Goal: Task Accomplishment & Management: Complete application form

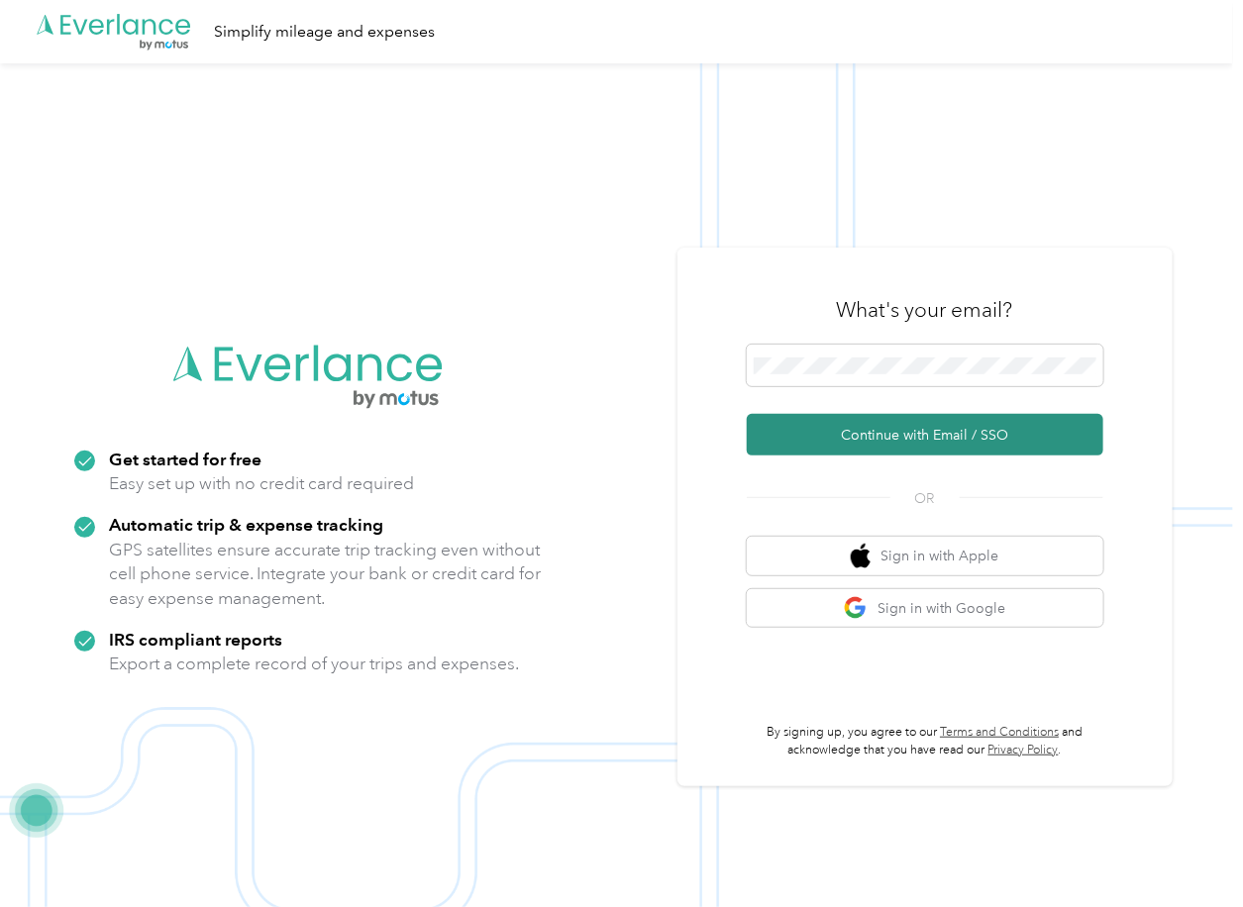
click at [793, 442] on button "Continue with Email / SSO" at bounding box center [925, 435] width 357 height 42
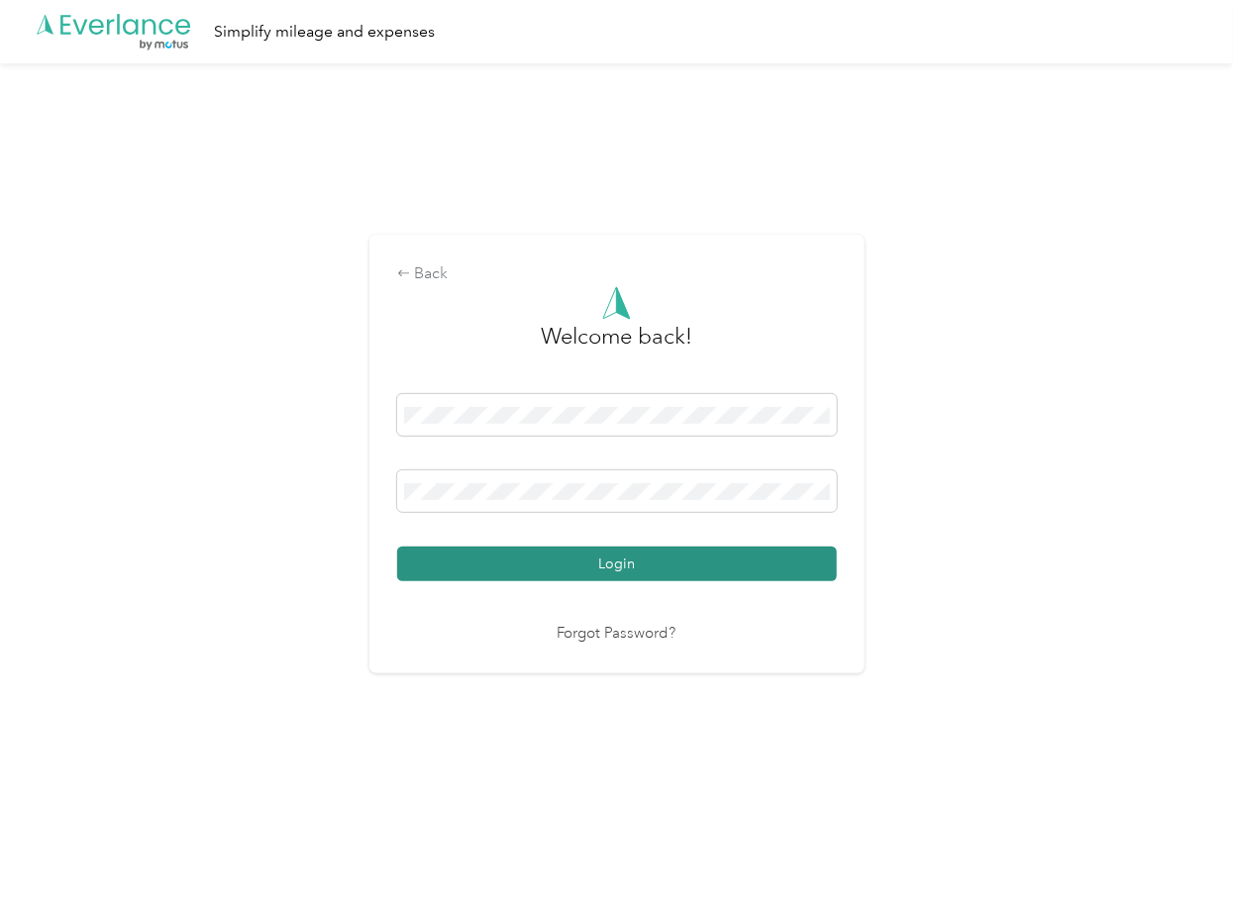
click at [479, 572] on button "Login" at bounding box center [617, 564] width 440 height 35
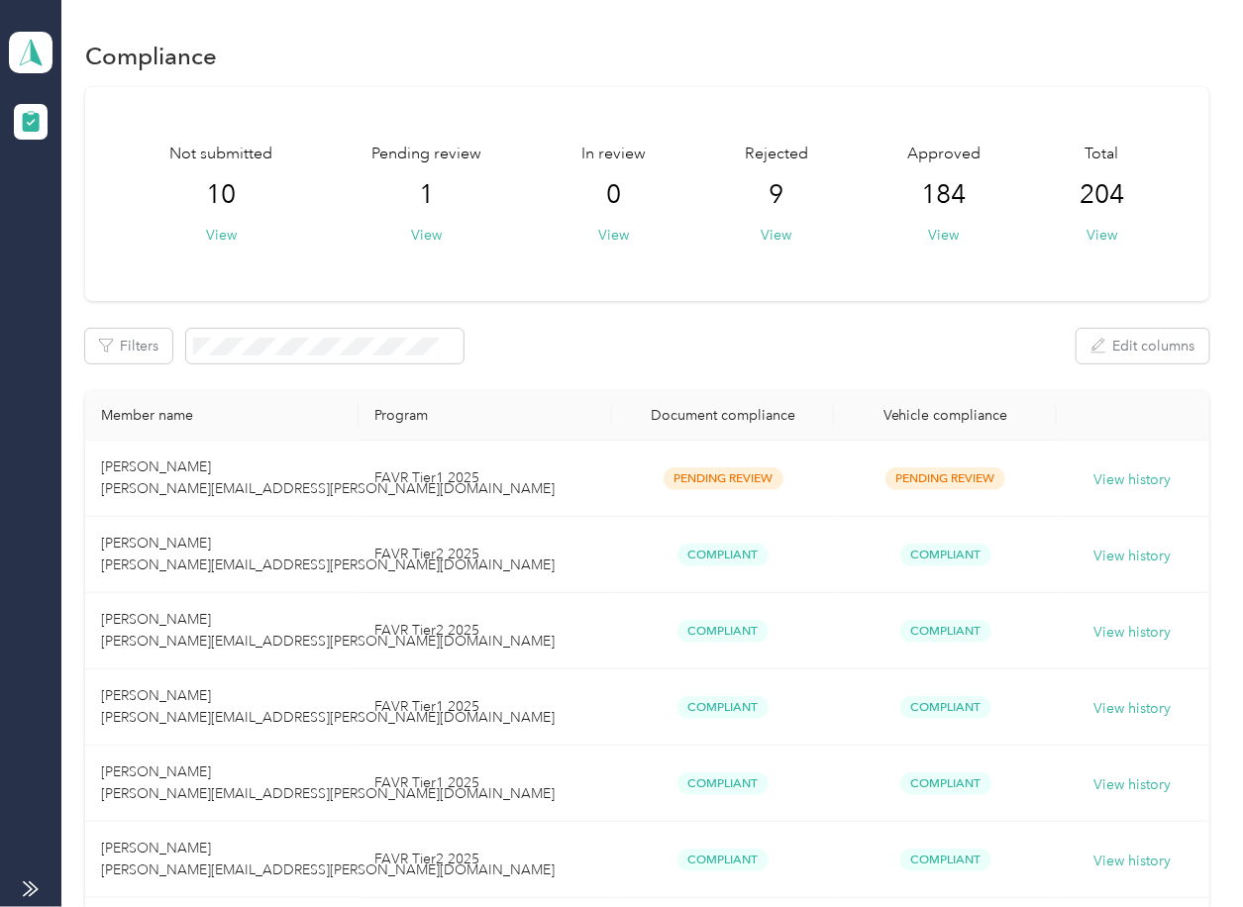
click at [801, 273] on div "Not submitted 10 View Pending review 1 View In review 0 View Rejected 9 View Ap…" at bounding box center [646, 194] width 1123 height 214
click at [257, 435] on th "Member name" at bounding box center [221, 416] width 273 height 50
click at [220, 471] on td "[PERSON_NAME] [PERSON_NAME][EMAIL_ADDRESS][PERSON_NAME][DOMAIN_NAME]" at bounding box center [221, 479] width 273 height 76
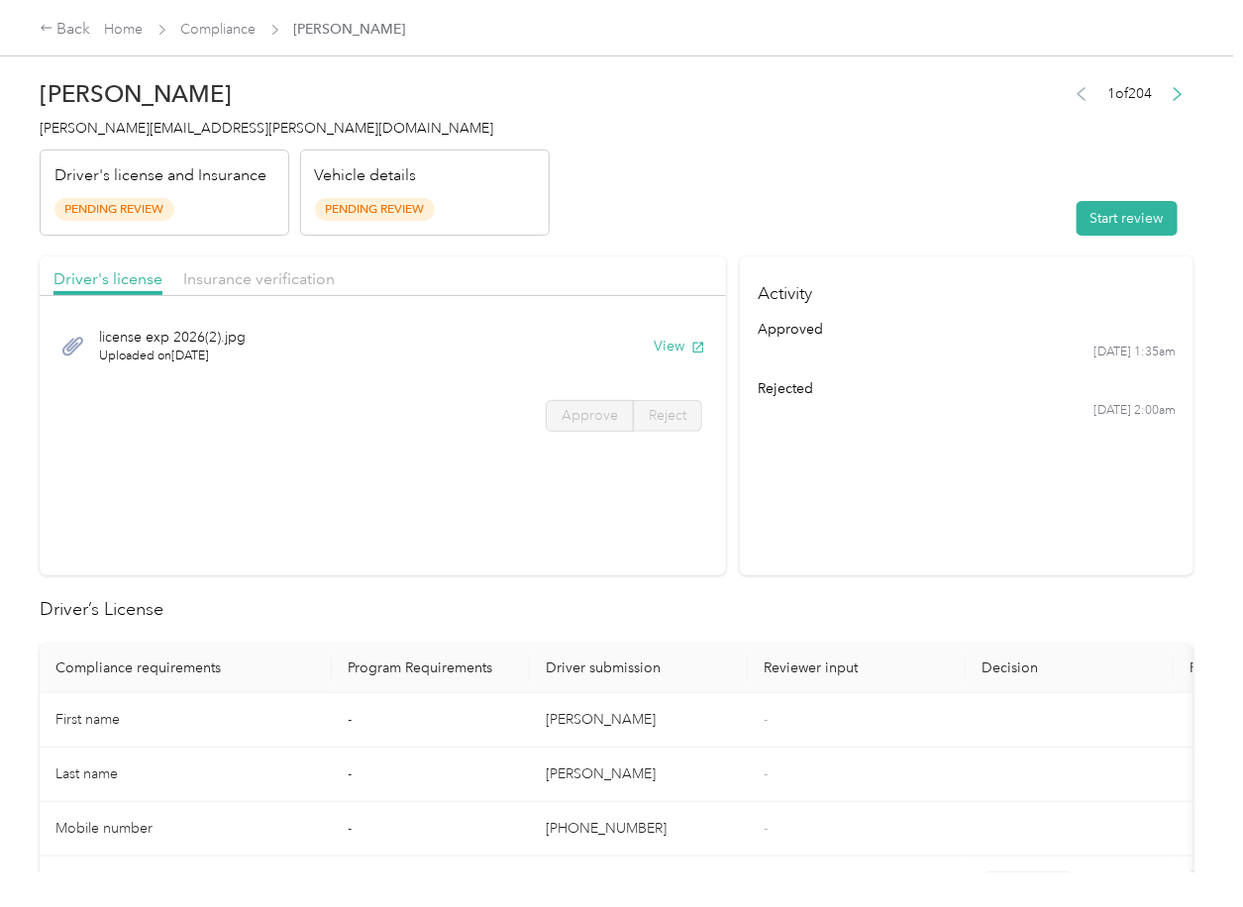
click at [825, 151] on header "[PERSON_NAME] [PERSON_NAME][EMAIL_ADDRESS][PERSON_NAME][DOMAIN_NAME] Driver's l…" at bounding box center [617, 152] width 1154 height 166
click at [761, 194] on header "[PERSON_NAME] [PERSON_NAME][EMAIL_ADDRESS][PERSON_NAME][DOMAIN_NAME] Driver's l…" at bounding box center [617, 152] width 1154 height 166
click at [790, 217] on header "[PERSON_NAME] [PERSON_NAME][EMAIL_ADDRESS][PERSON_NAME][DOMAIN_NAME] Driver's l…" at bounding box center [617, 152] width 1154 height 166
click at [772, 203] on header "[PERSON_NAME] [PERSON_NAME][EMAIL_ADDRESS][PERSON_NAME][DOMAIN_NAME] Driver's l…" at bounding box center [617, 152] width 1154 height 166
click at [683, 235] on header "[PERSON_NAME] [PERSON_NAME][EMAIL_ADDRESS][PERSON_NAME][DOMAIN_NAME] Driver's l…" at bounding box center [617, 152] width 1154 height 166
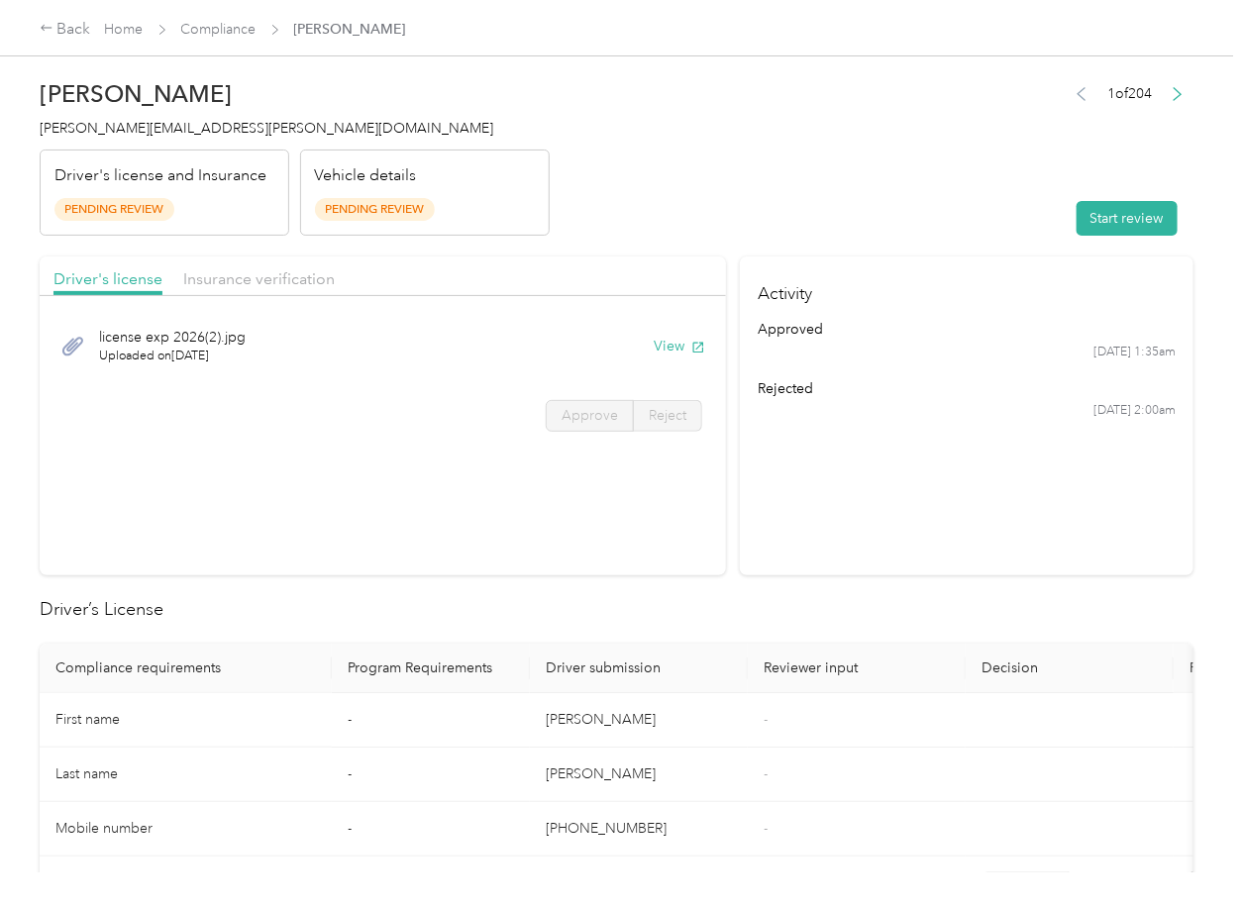
click at [742, 192] on header "[PERSON_NAME] [PERSON_NAME][EMAIL_ADDRESS][PERSON_NAME][DOMAIN_NAME] Driver's l…" at bounding box center [617, 152] width 1154 height 166
click at [679, 343] on button "View" at bounding box center [680, 346] width 52 height 21
click at [715, 213] on header "[PERSON_NAME] [PERSON_NAME][EMAIL_ADDRESS][PERSON_NAME][DOMAIN_NAME] Driver's l…" at bounding box center [617, 152] width 1154 height 166
click at [265, 267] on div "Insurance verification" at bounding box center [259, 279] width 152 height 25
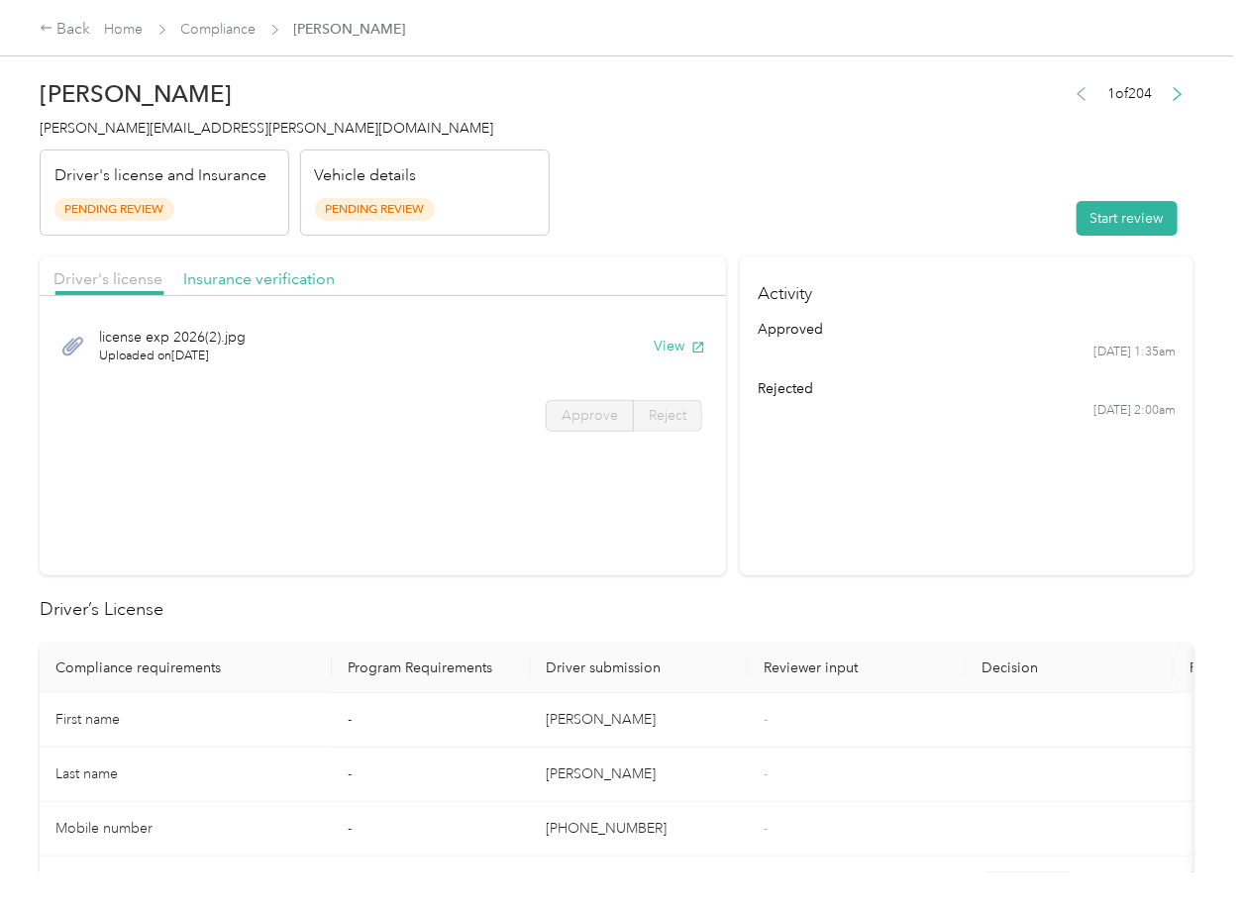
click at [264, 267] on div "Insurance verification" at bounding box center [259, 279] width 152 height 25
click at [667, 341] on button "View" at bounding box center [680, 346] width 52 height 21
click at [1084, 217] on button "Start review" at bounding box center [1127, 218] width 101 height 35
click at [577, 408] on span "Approve" at bounding box center [590, 415] width 56 height 17
click at [584, 430] on label "Approve" at bounding box center [590, 416] width 88 height 32
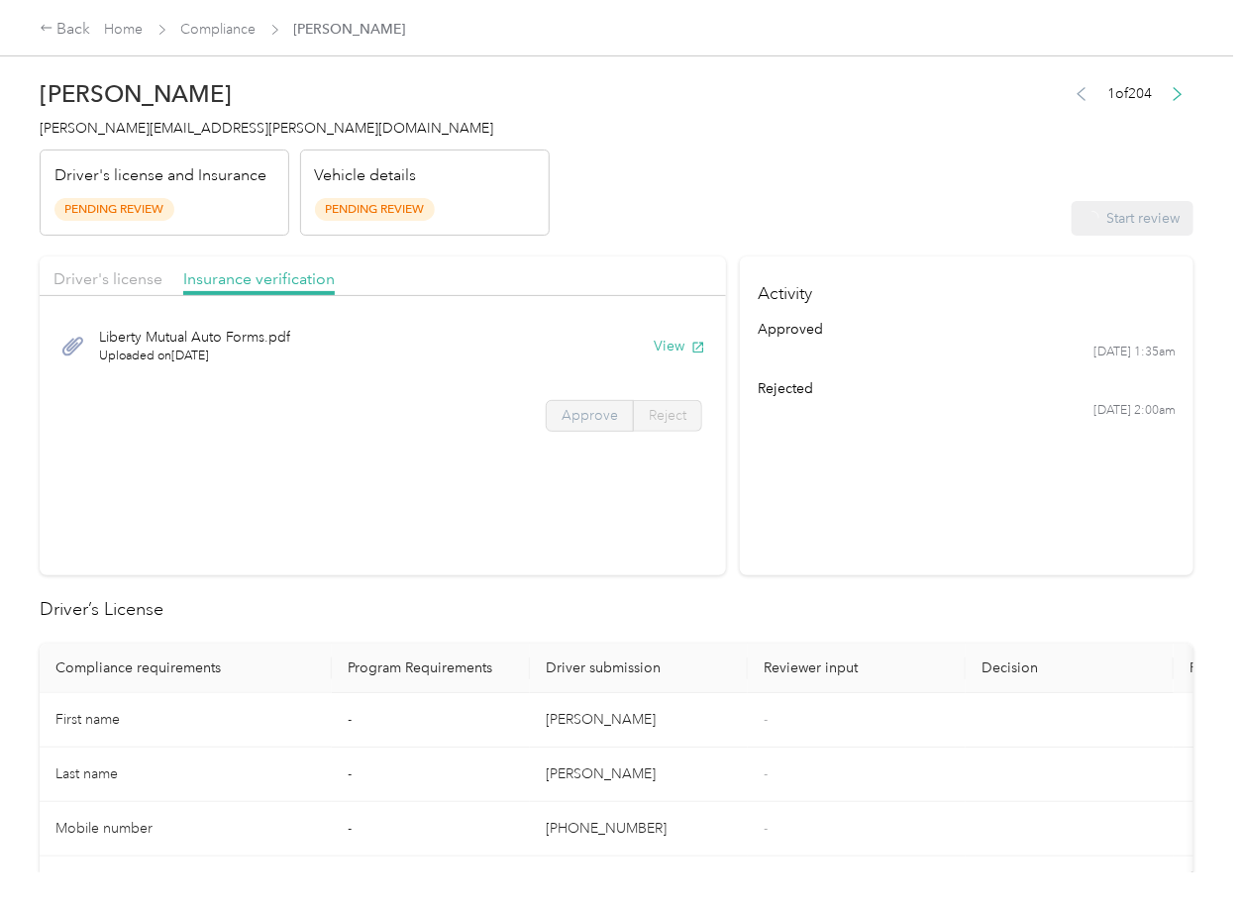
click at [586, 418] on span "Approve" at bounding box center [590, 415] width 56 height 17
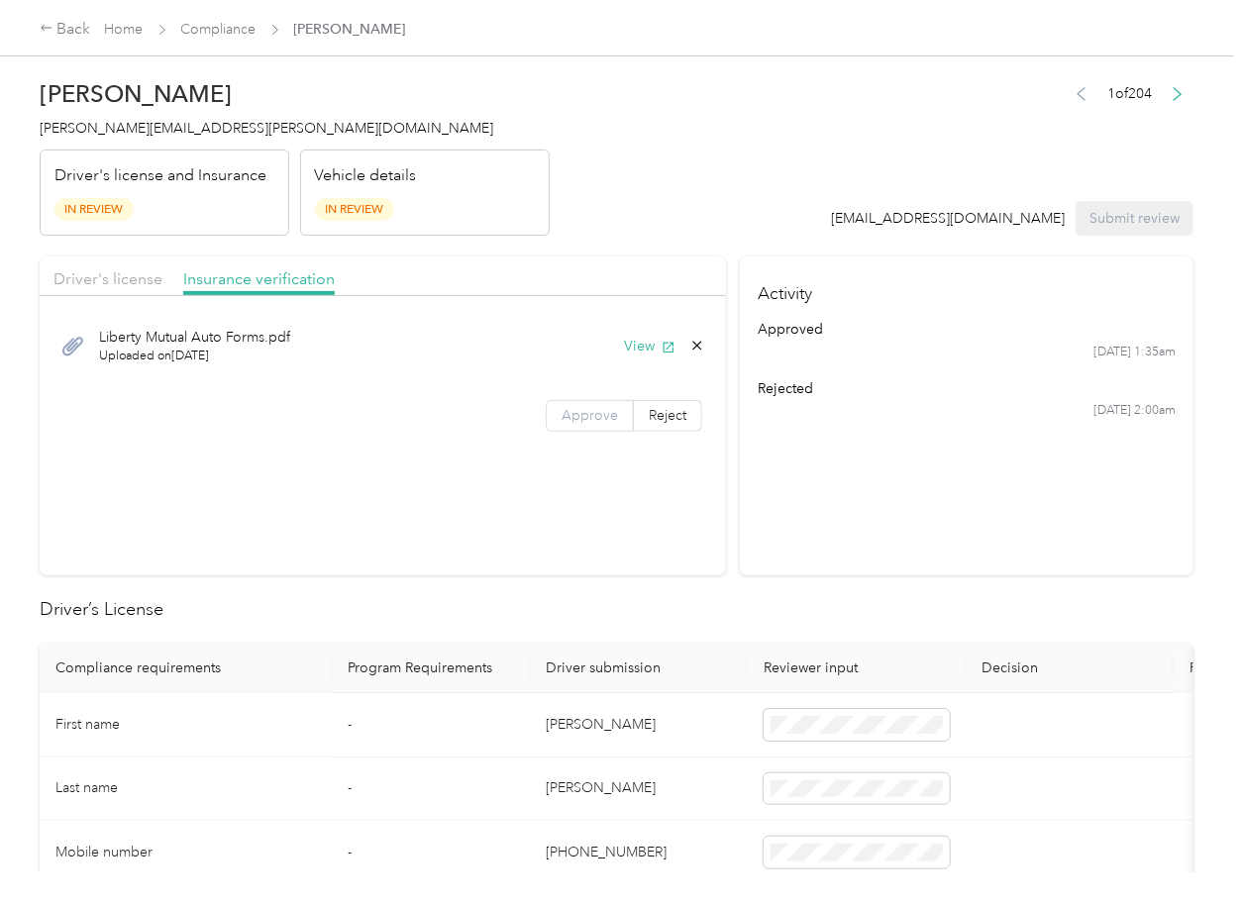
click at [586, 418] on span "Approve" at bounding box center [590, 415] width 56 height 17
click at [129, 281] on span "Driver's license" at bounding box center [107, 278] width 109 height 19
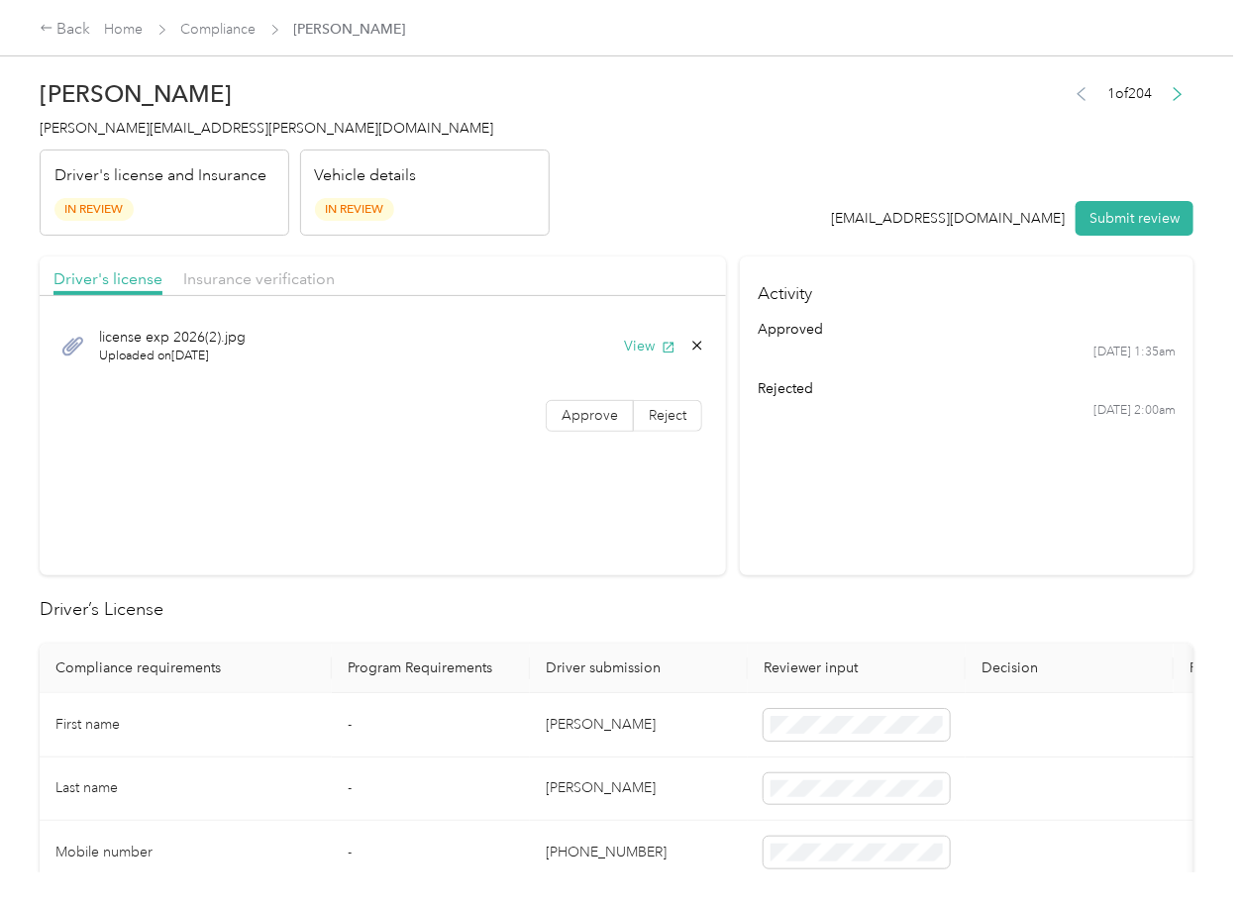
click at [569, 432] on div "license exp 2026(2).jpg Uploaded on [DATE] View Approve Reject" at bounding box center [383, 376] width 686 height 140
click at [569, 407] on span "Approve" at bounding box center [590, 415] width 56 height 17
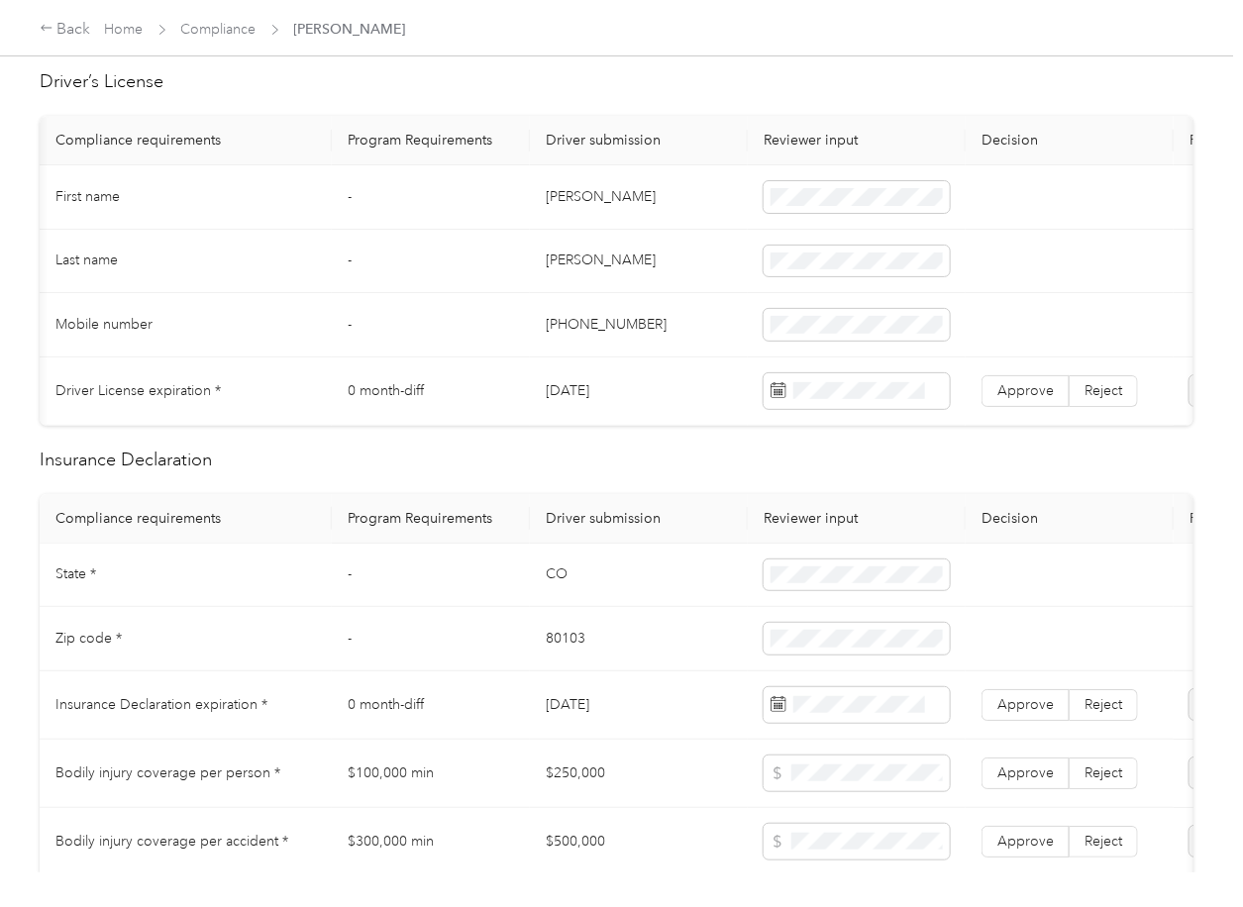
scroll to position [0, 122]
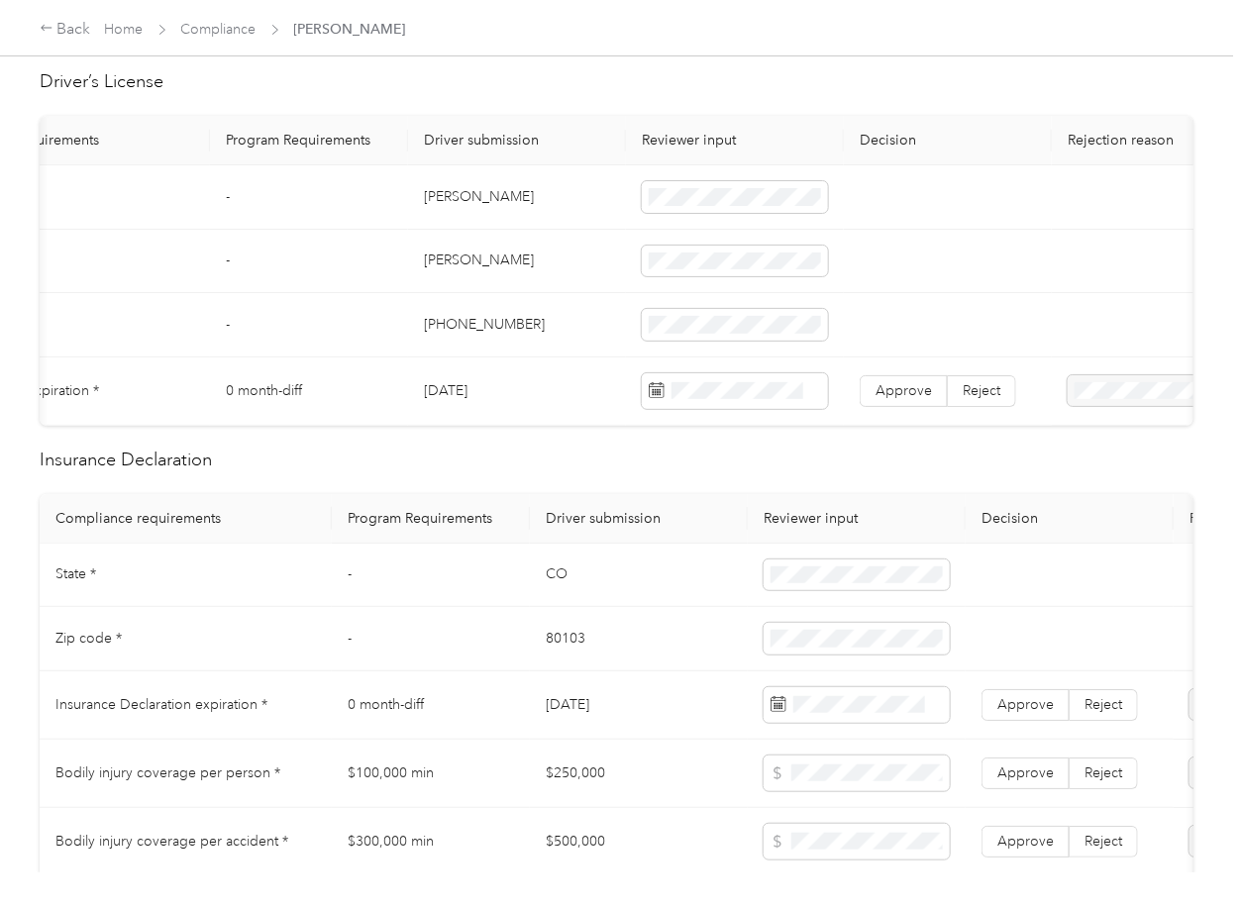
click at [452, 204] on td "[PERSON_NAME]" at bounding box center [517, 197] width 218 height 64
copy td "[PERSON_NAME]"
click at [464, 392] on td "[DATE]" at bounding box center [517, 392] width 218 height 68
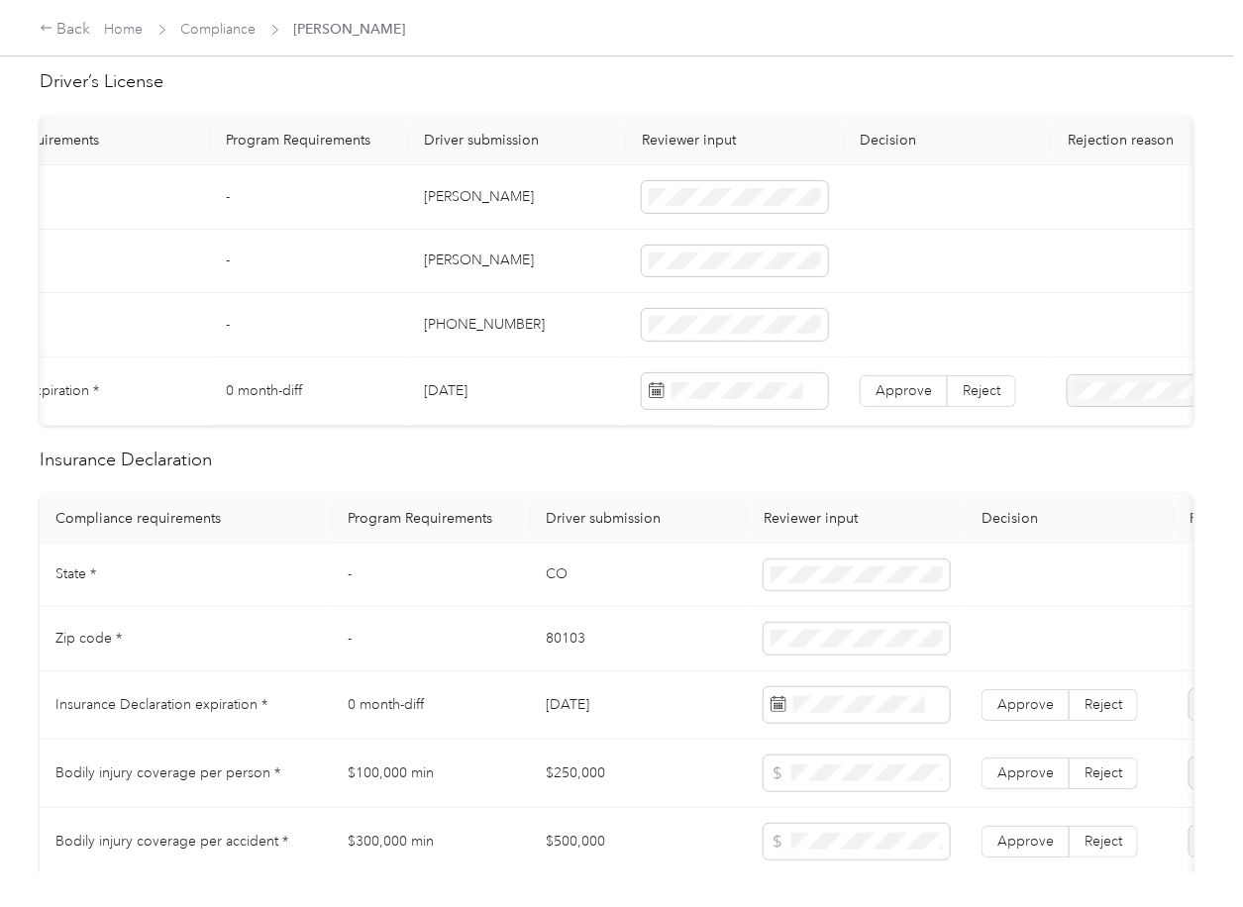
click at [464, 392] on td "[DATE]" at bounding box center [517, 392] width 218 height 68
copy td "[DATE]"
click at [901, 391] on span "Approve" at bounding box center [904, 390] width 56 height 17
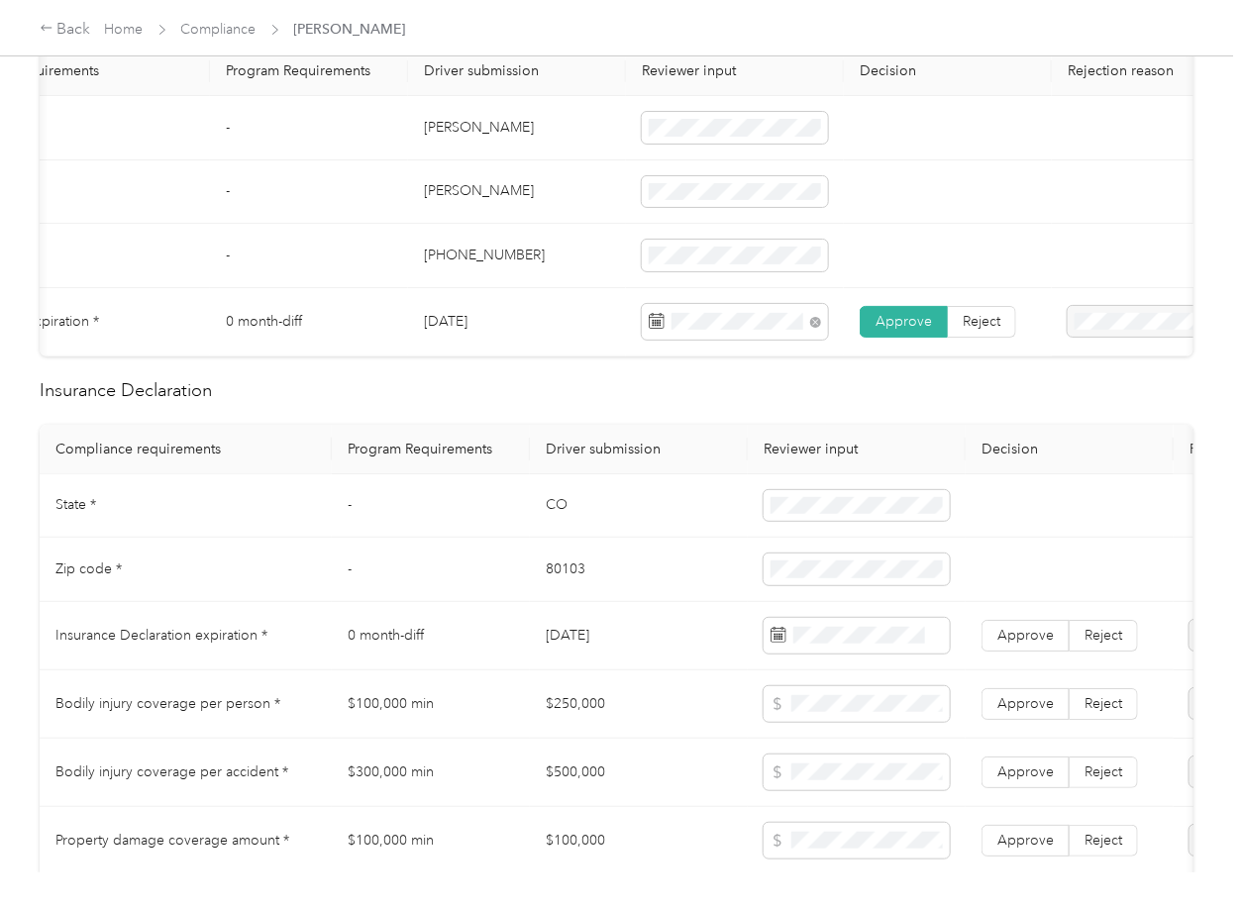
scroll to position [660, 0]
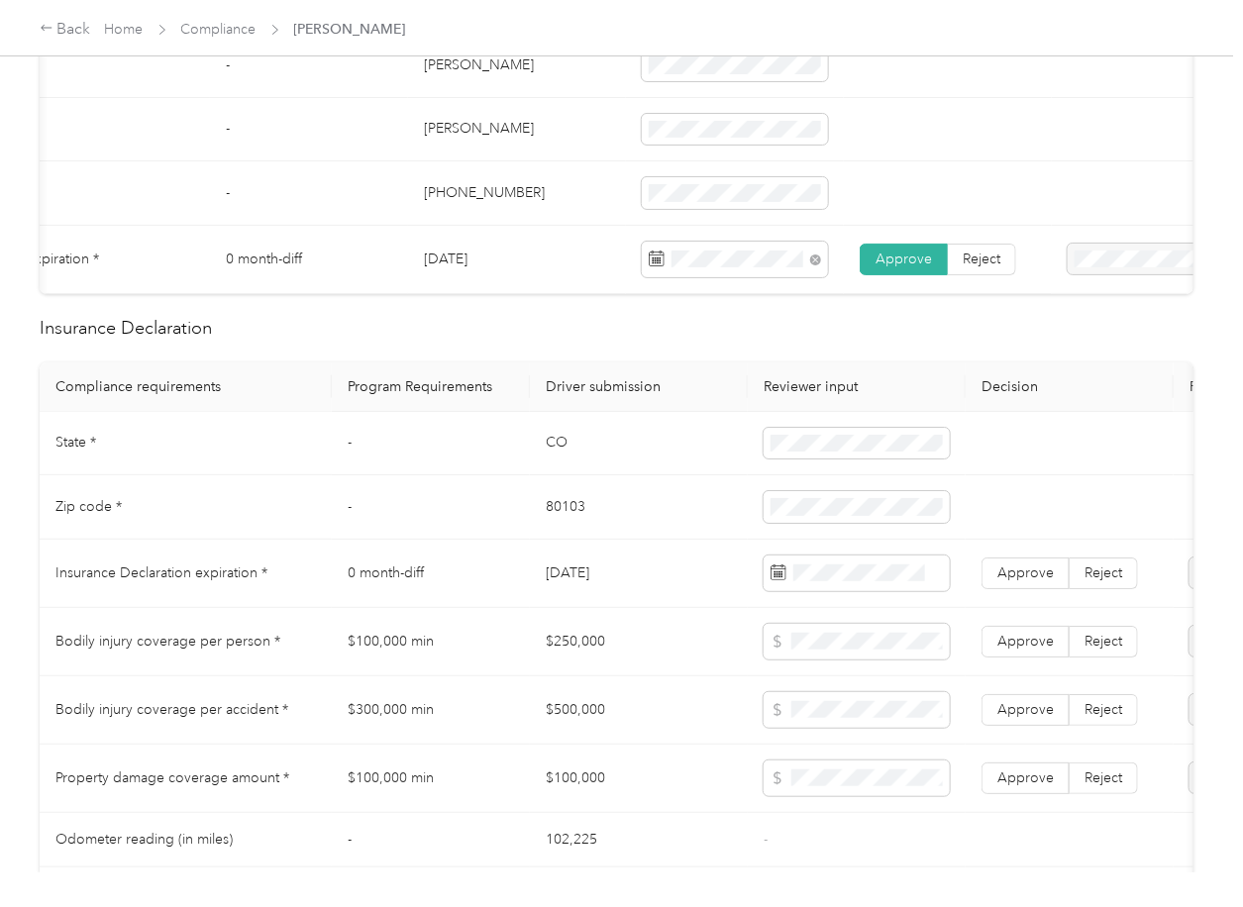
click at [557, 462] on td "CO" at bounding box center [639, 444] width 218 height 64
copy td "CO"
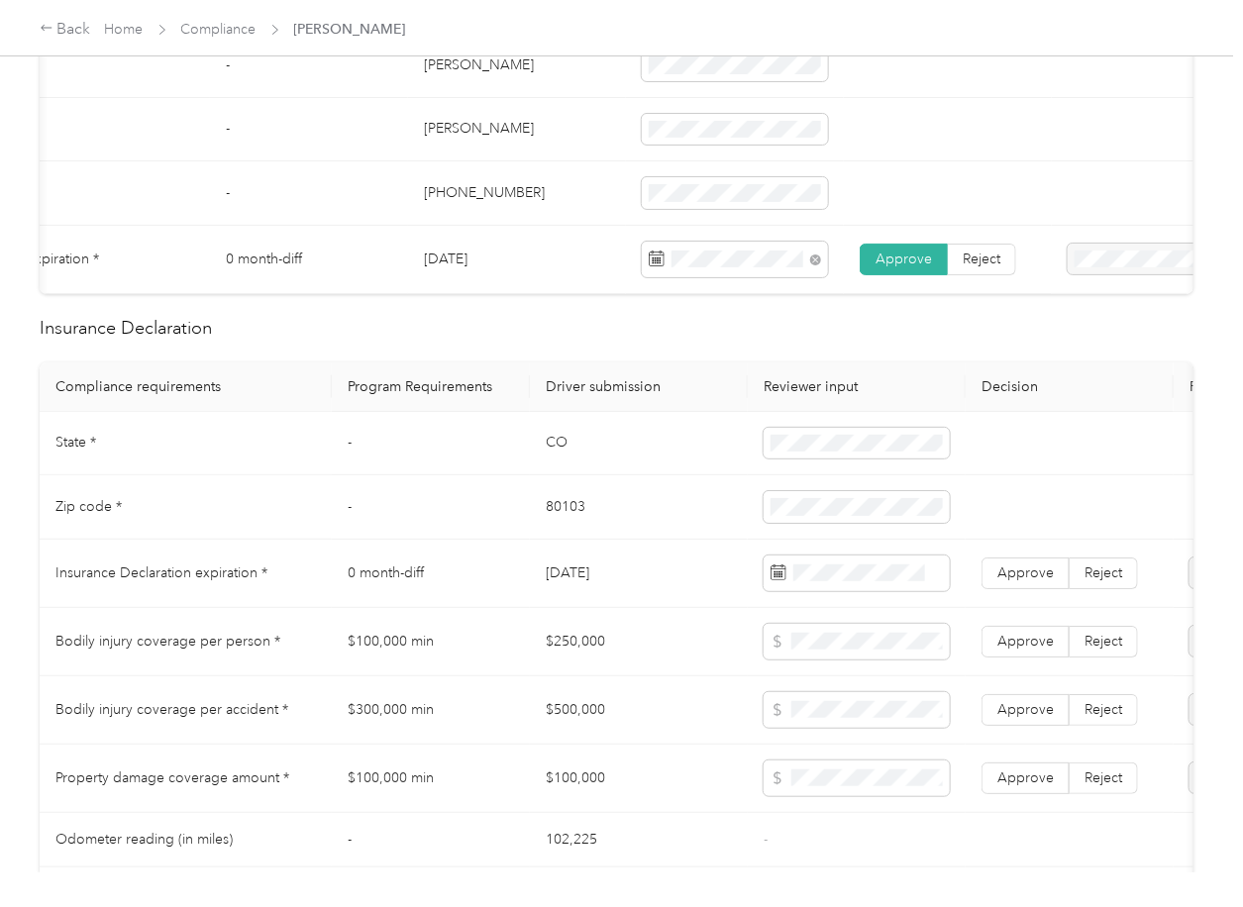
click at [581, 531] on td "80103" at bounding box center [639, 507] width 218 height 64
copy td "80103"
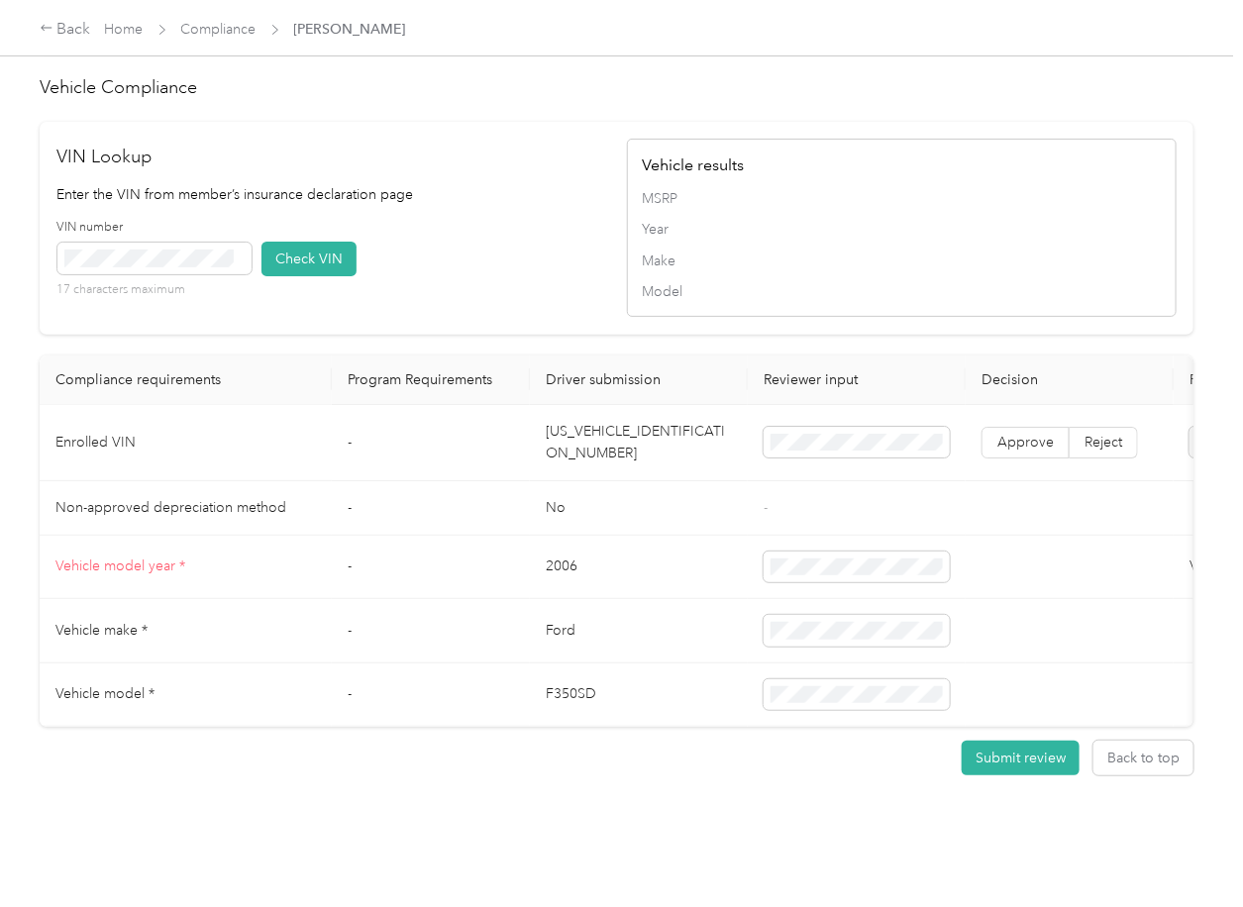
click at [588, 413] on td "[US_VEHICLE_IDENTIFICATION_NUMBER]" at bounding box center [639, 443] width 218 height 76
copy td "[US_VEHICLE_IDENTIFICATION_NUMBER]"
click at [287, 242] on button "Check VIN" at bounding box center [308, 259] width 95 height 35
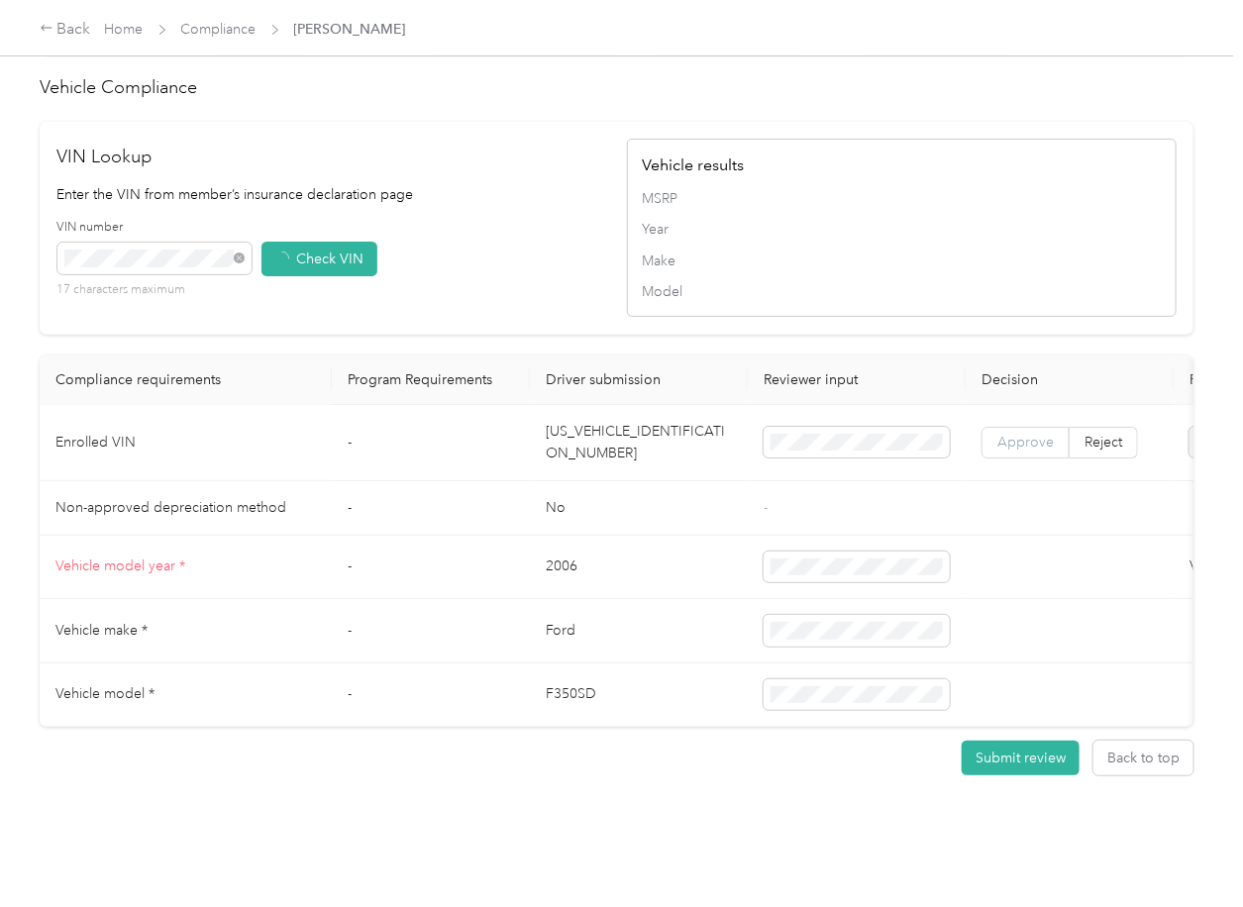
click at [1023, 434] on span "Approve" at bounding box center [1025, 442] width 56 height 17
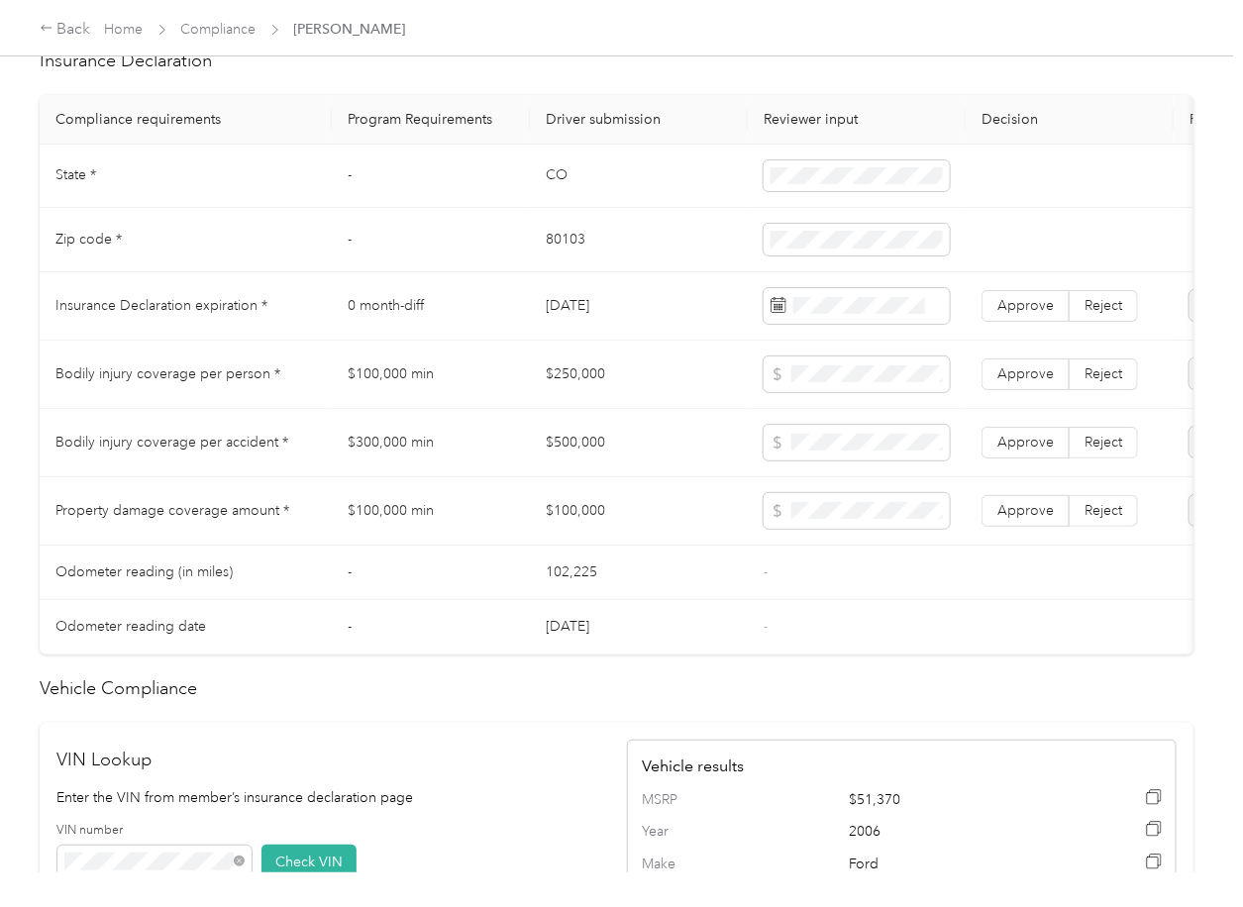
scroll to position [924, 0]
click at [566, 387] on td "$250,000" at bounding box center [639, 378] width 218 height 68
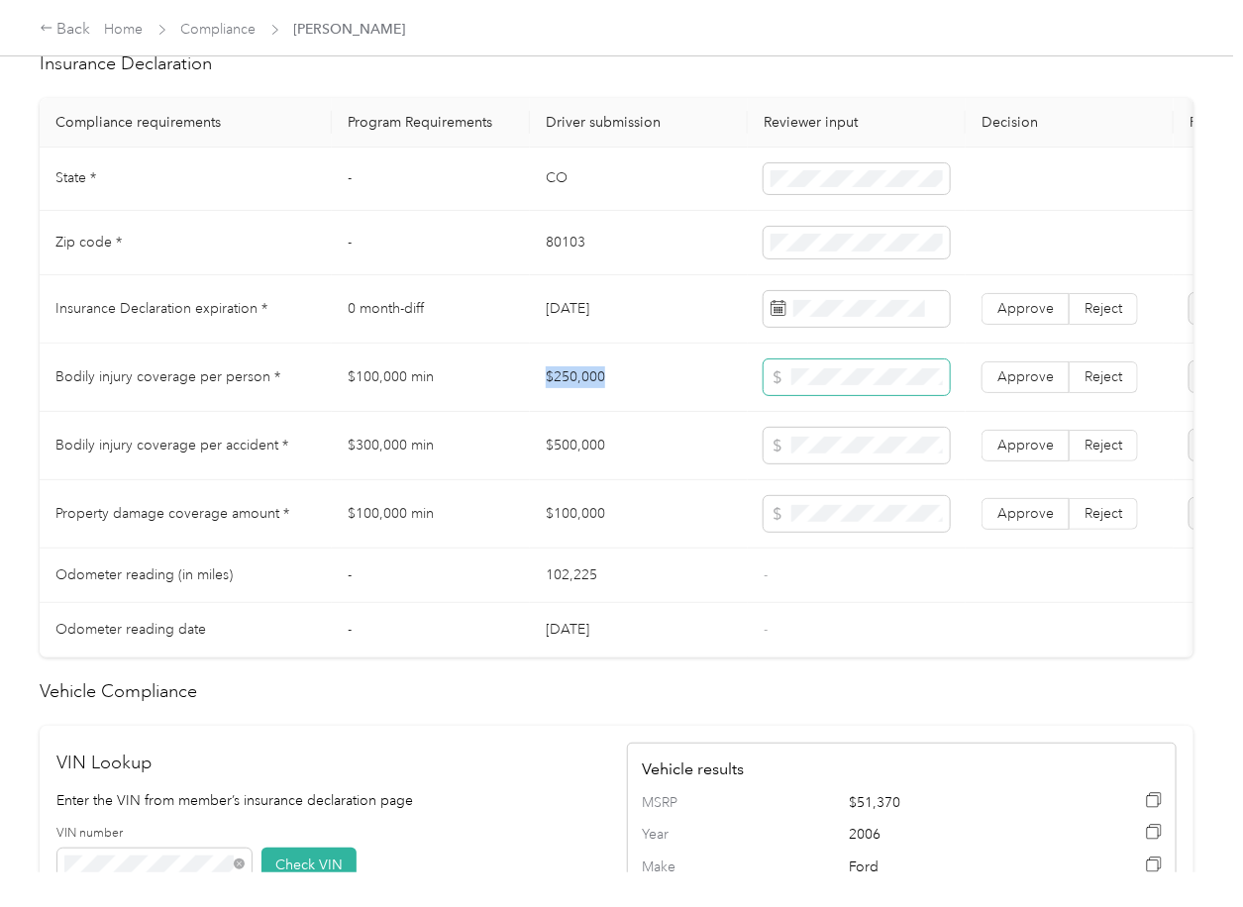
copy td "$250,000"
click at [859, 385] on span at bounding box center [857, 378] width 186 height 36
click at [587, 466] on td "$500,000" at bounding box center [639, 446] width 218 height 68
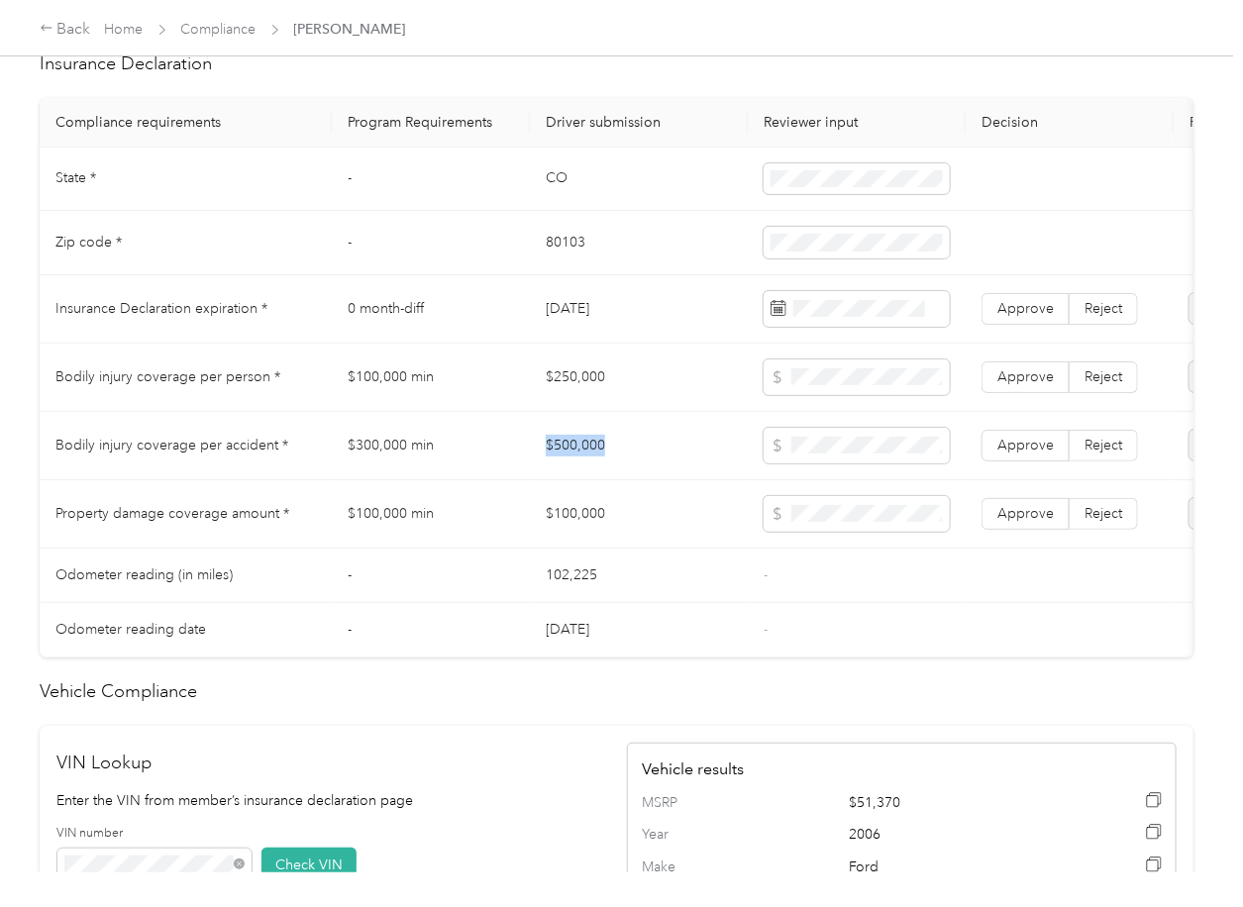
click at [587, 466] on td "$500,000" at bounding box center [639, 446] width 218 height 68
copy td "$500,000"
click at [547, 529] on td "$100,000" at bounding box center [639, 514] width 218 height 68
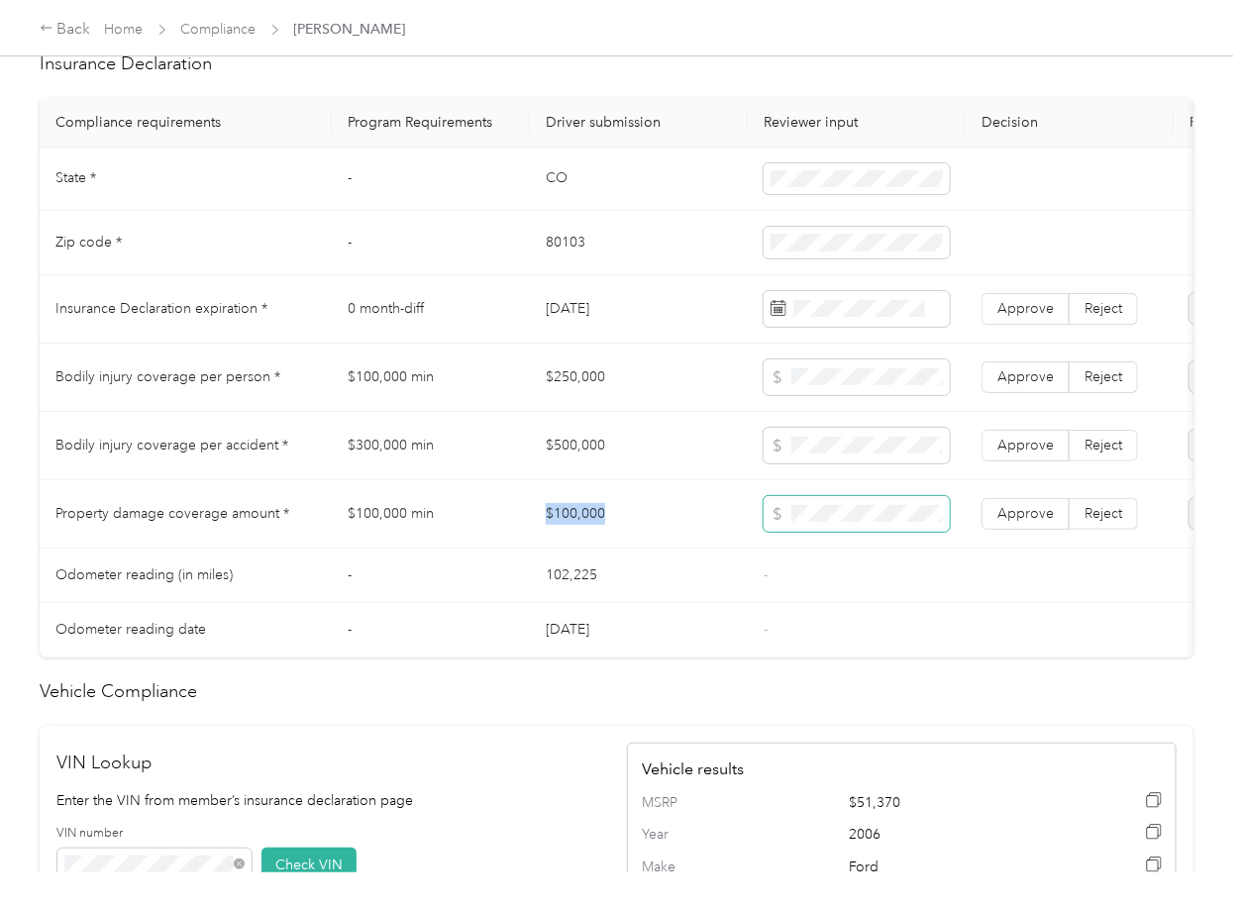
copy td "$100,000"
click at [987, 530] on label "Approve" at bounding box center [1026, 514] width 88 height 32
click at [1019, 454] on span "Approve" at bounding box center [1025, 445] width 56 height 17
click at [1034, 385] on span "Approve" at bounding box center [1025, 376] width 56 height 17
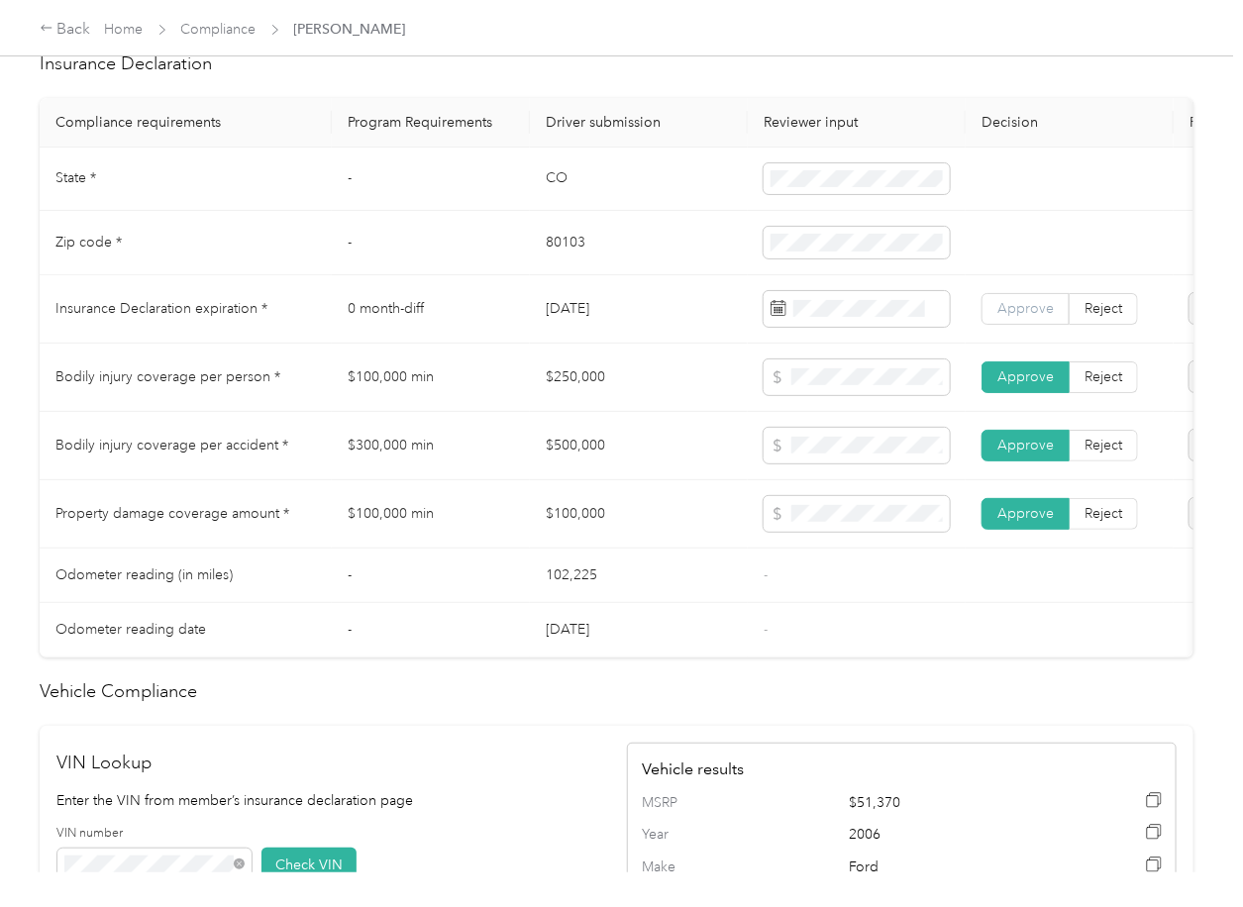
click at [1040, 317] on span "Approve" at bounding box center [1025, 308] width 56 height 17
click at [586, 389] on td "$250,000" at bounding box center [639, 378] width 218 height 68
click at [568, 440] on td "$500,000" at bounding box center [639, 446] width 218 height 68
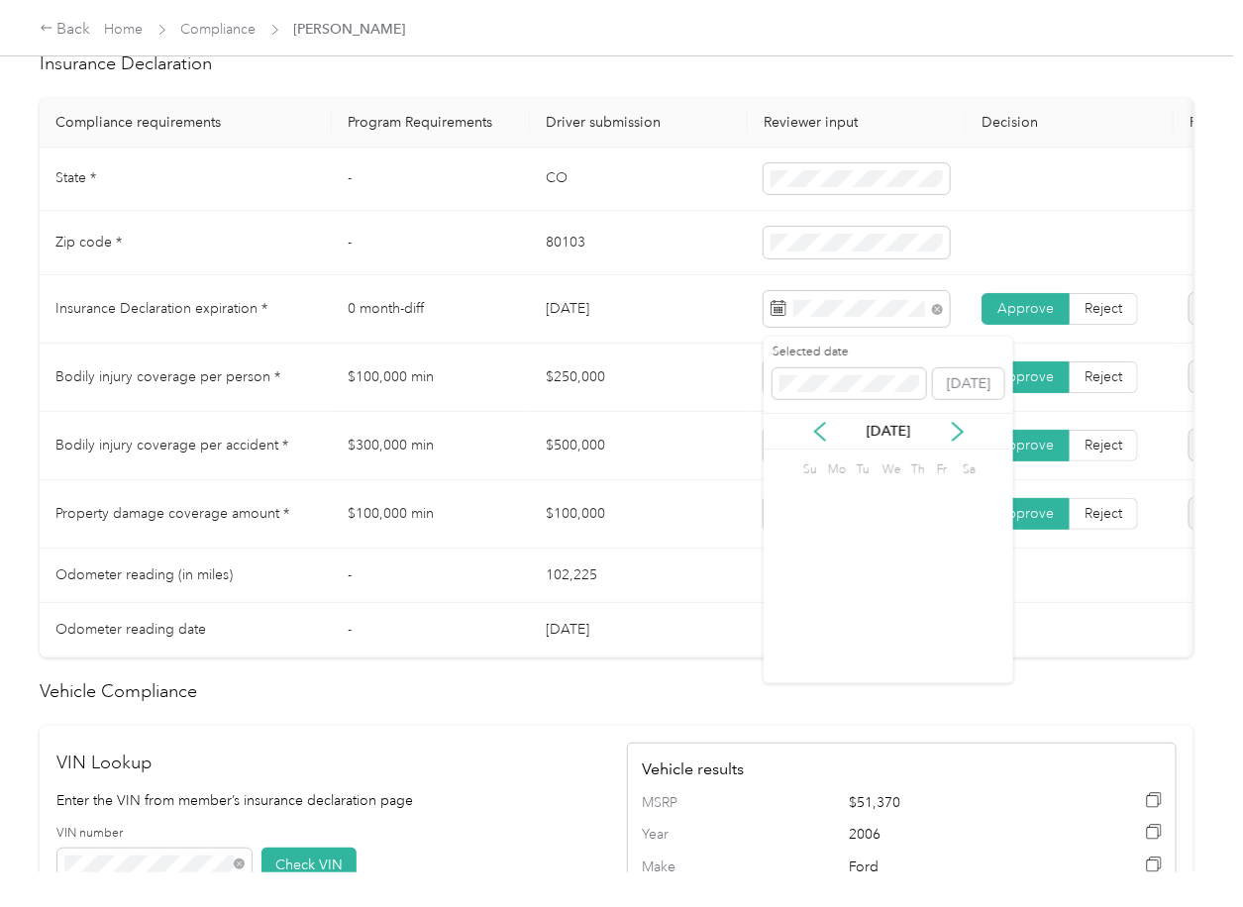
click at [507, 545] on td "$100,000 min" at bounding box center [431, 514] width 198 height 68
click at [602, 467] on td "$500,000" at bounding box center [639, 446] width 218 height 68
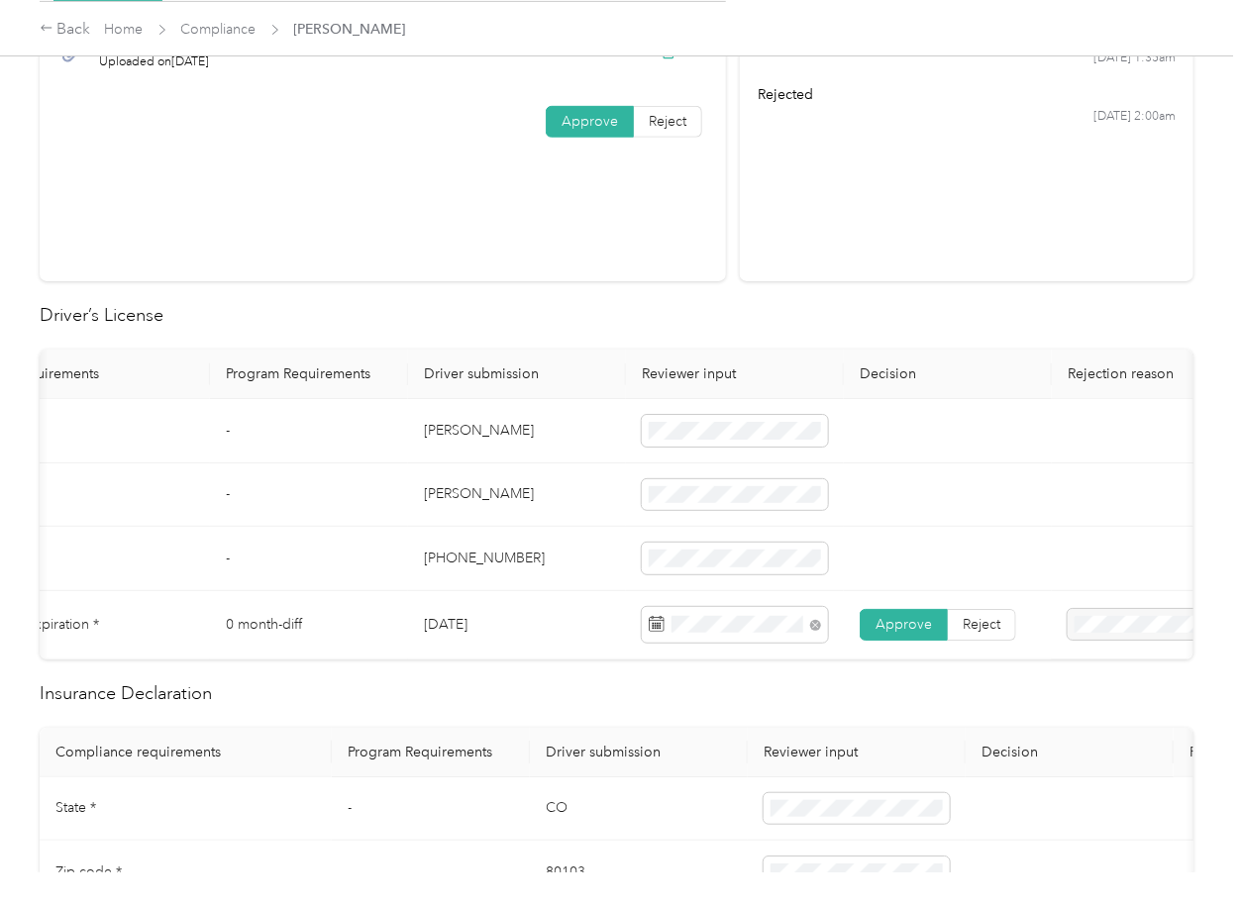
scroll to position [0, 0]
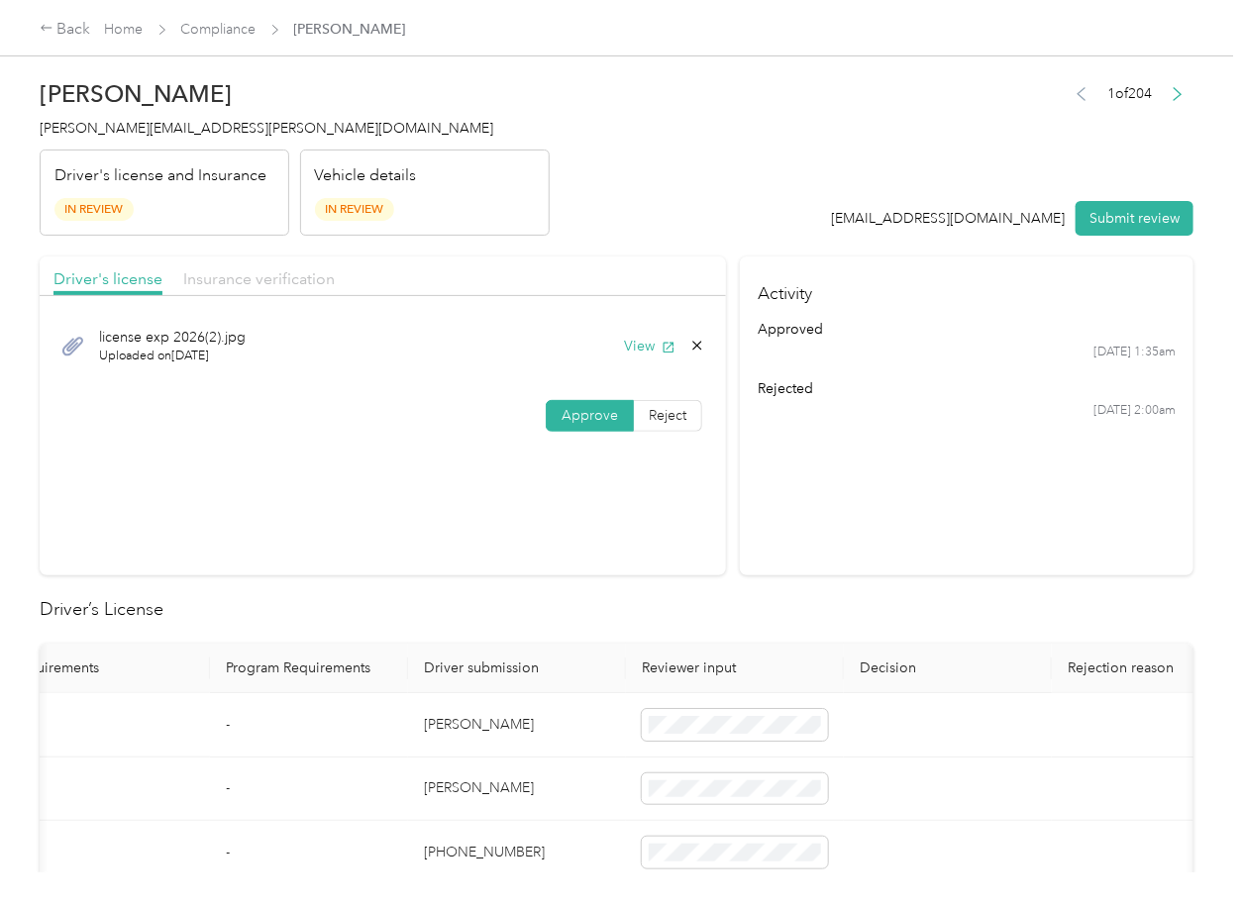
click at [271, 282] on span "Insurance verification" at bounding box center [259, 278] width 152 height 19
drag, startPoint x: 1103, startPoint y: 213, endPoint x: 232, endPoint y: 180, distance: 872.2
click at [1103, 212] on button "Submit review" at bounding box center [1135, 218] width 118 height 35
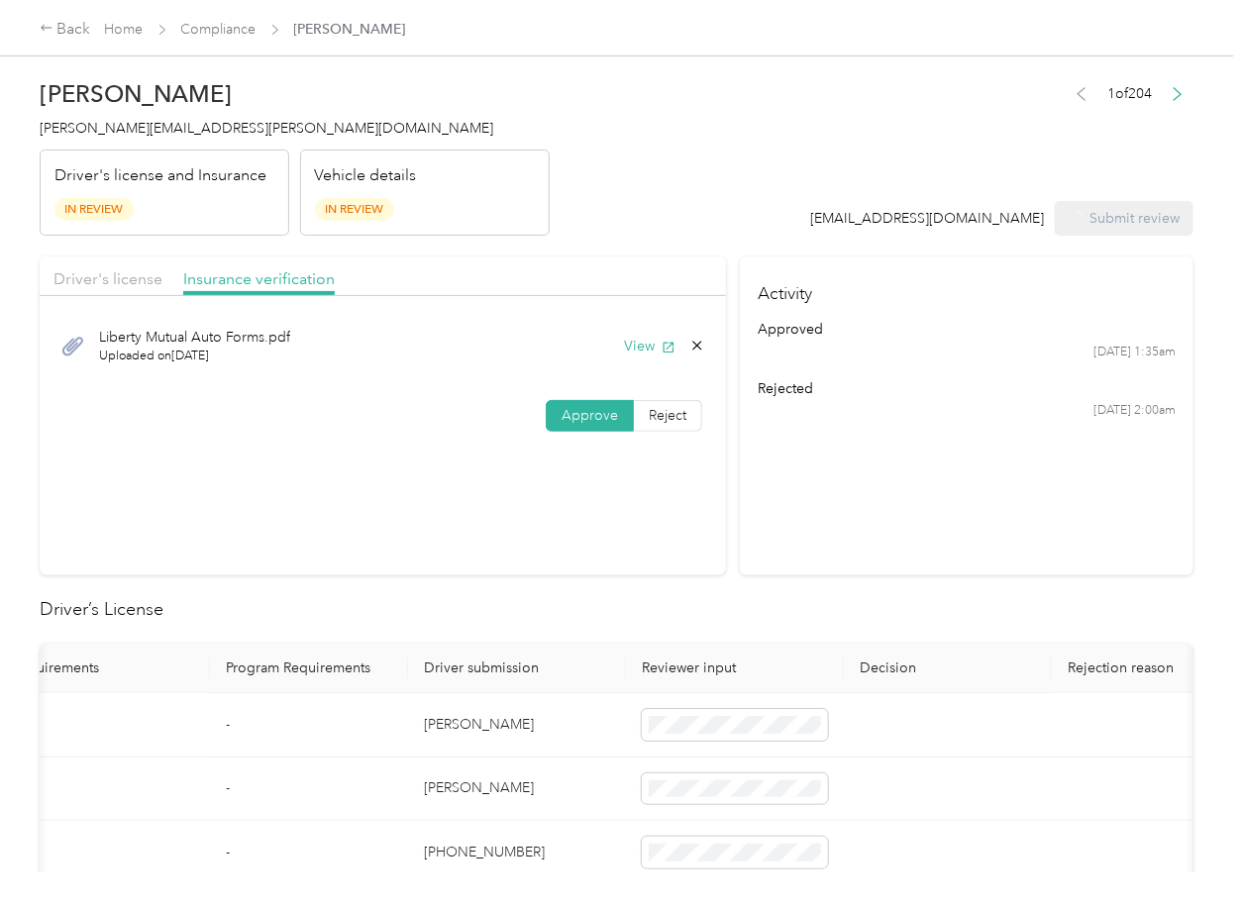
click at [117, 126] on span "[PERSON_NAME][EMAIL_ADDRESS][PERSON_NAME][DOMAIN_NAME]" at bounding box center [267, 128] width 454 height 17
click at [117, 127] on span "[PERSON_NAME][EMAIL_ADDRESS][PERSON_NAME][DOMAIN_NAME]" at bounding box center [267, 128] width 454 height 17
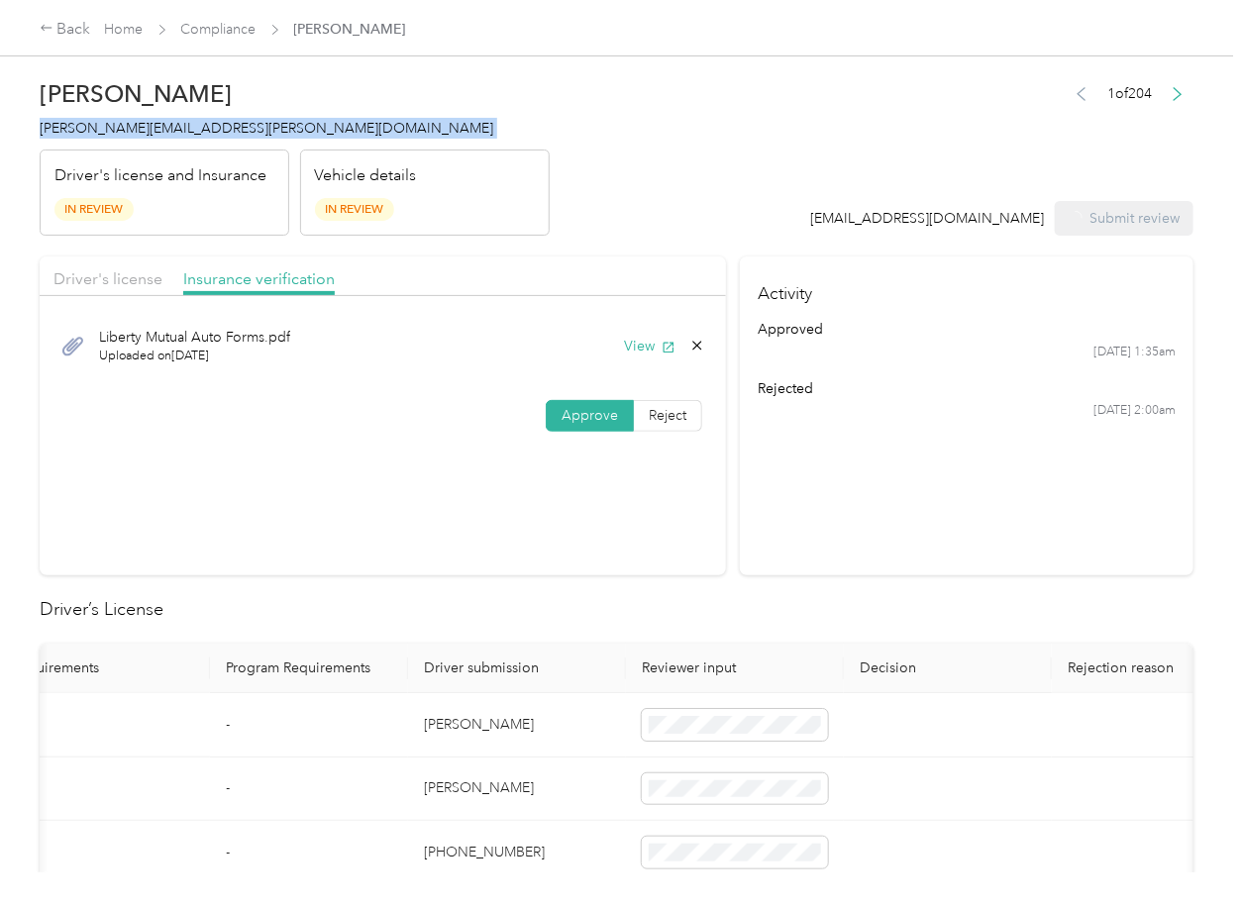
copy span "[PERSON_NAME][EMAIL_ADDRESS][PERSON_NAME][DOMAIN_NAME]"
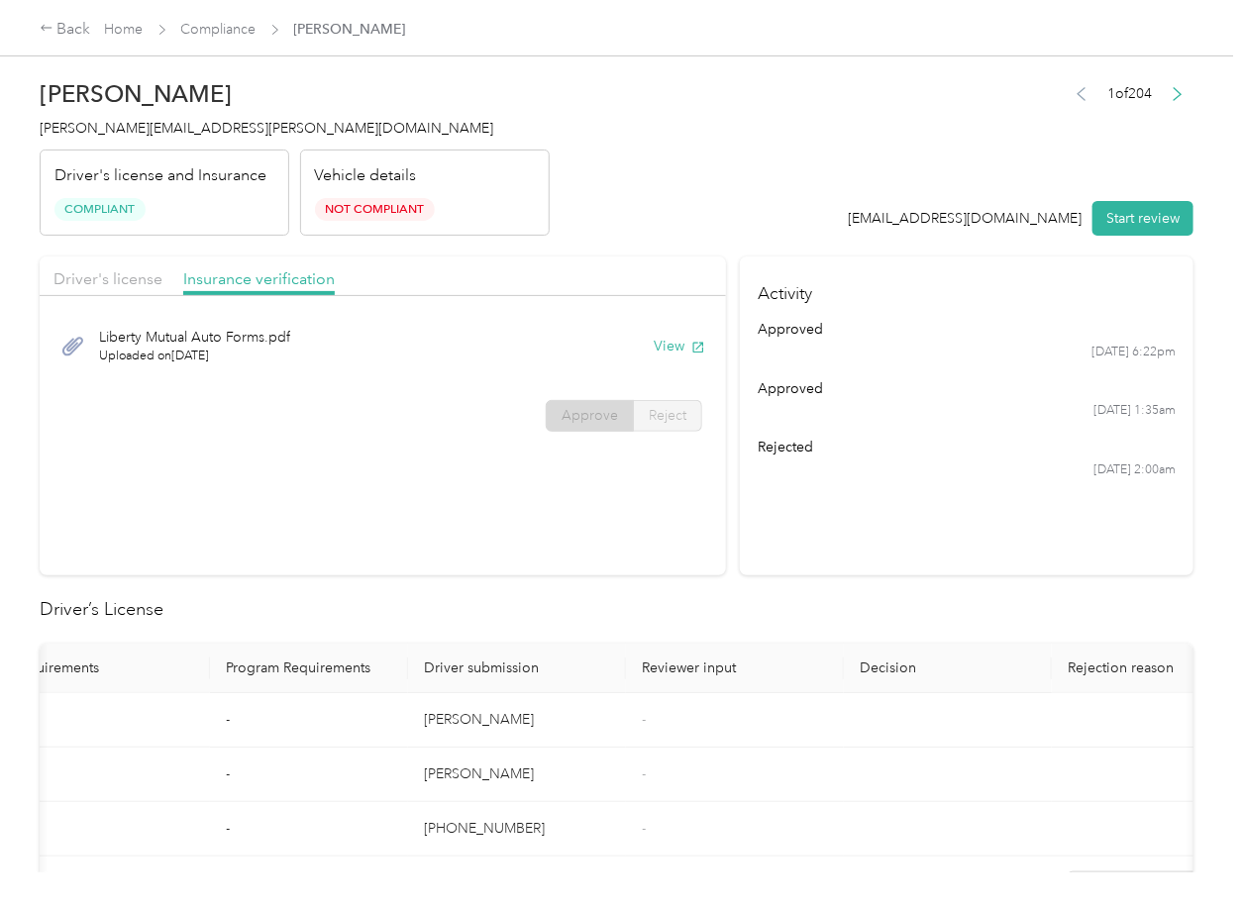
click at [670, 502] on section "Driver's license Insurance verification Liberty Mutual Auto Forms.pdf Uploaded …" at bounding box center [383, 416] width 686 height 319
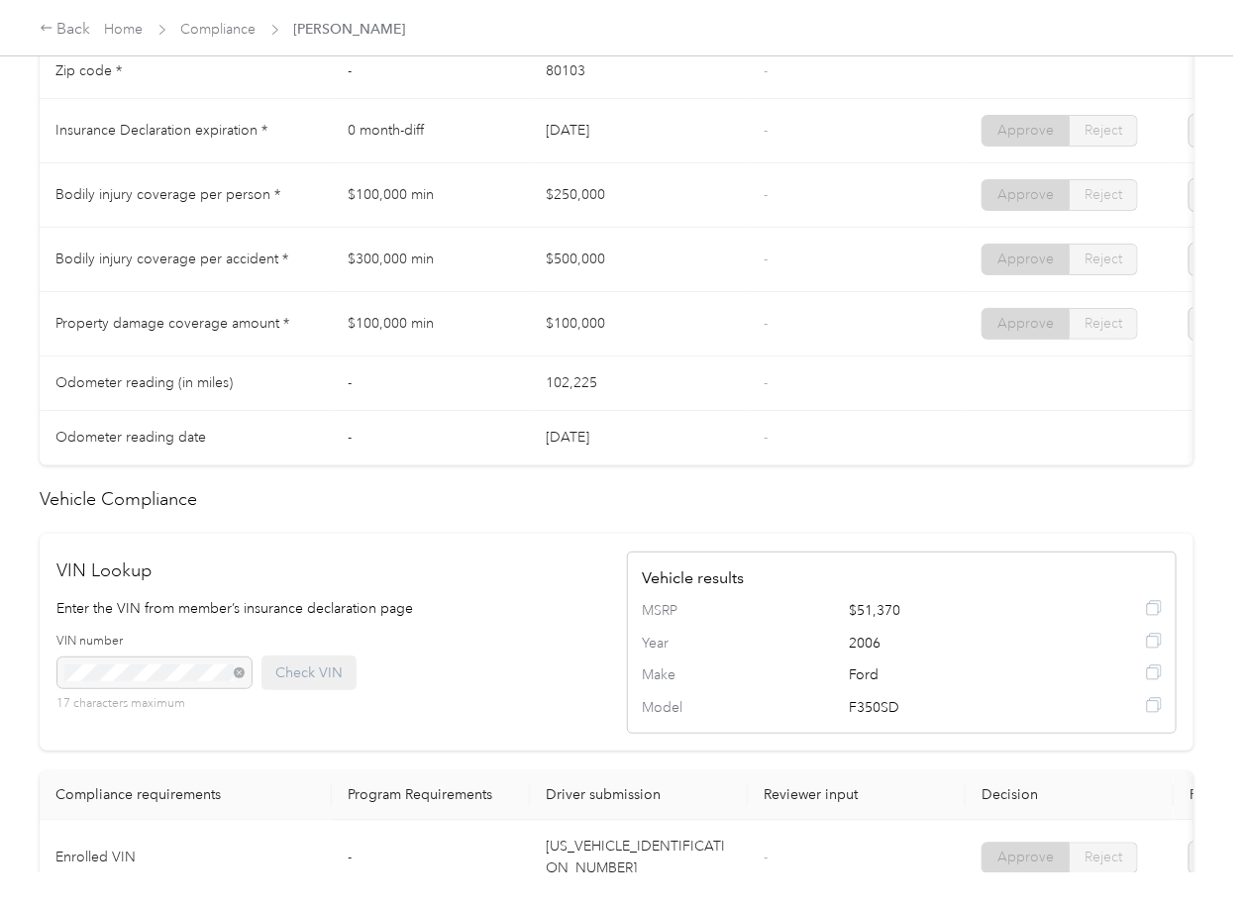
scroll to position [1056, 0]
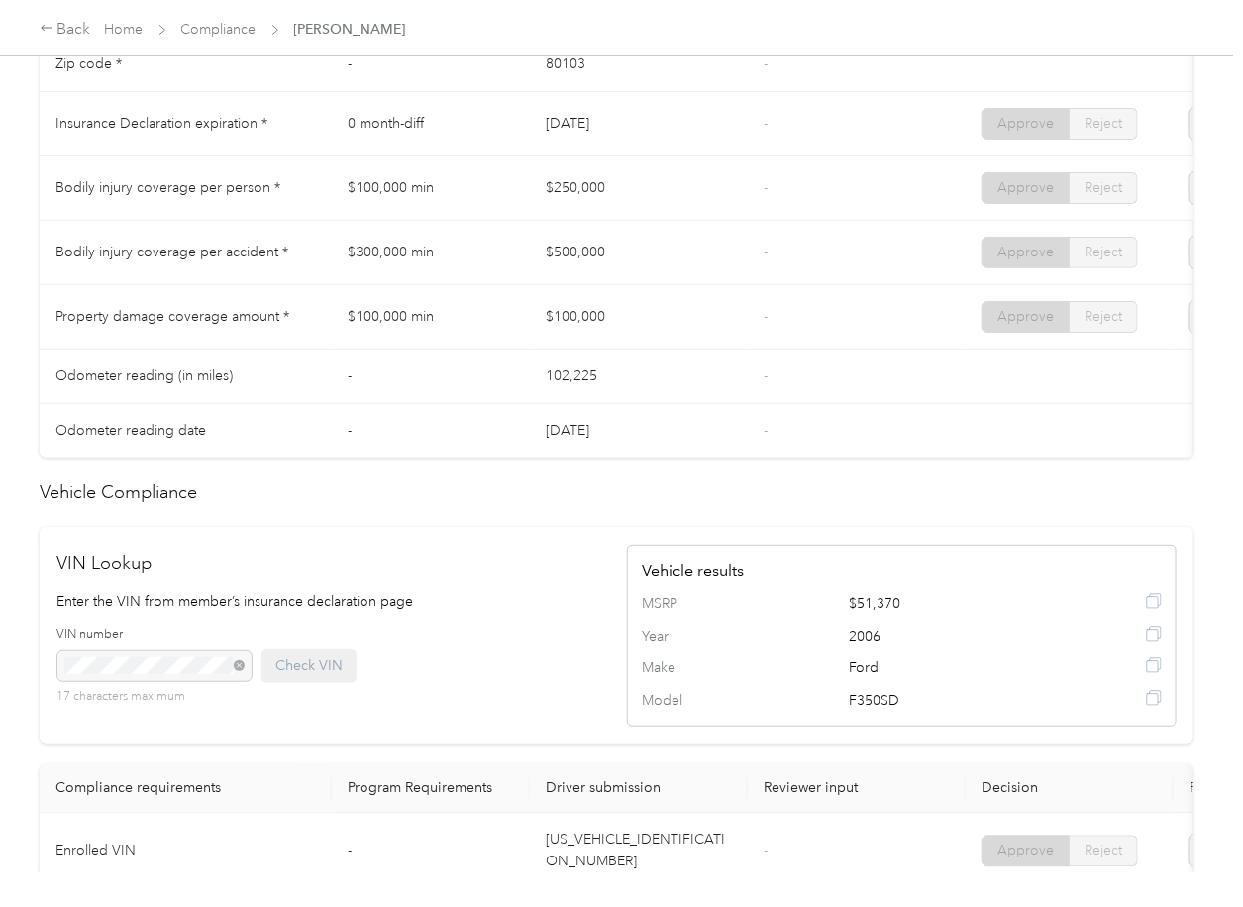
drag, startPoint x: 530, startPoint y: 188, endPoint x: 564, endPoint y: 208, distance: 39.1
click at [564, 192] on td "$250,000" at bounding box center [639, 188] width 218 height 64
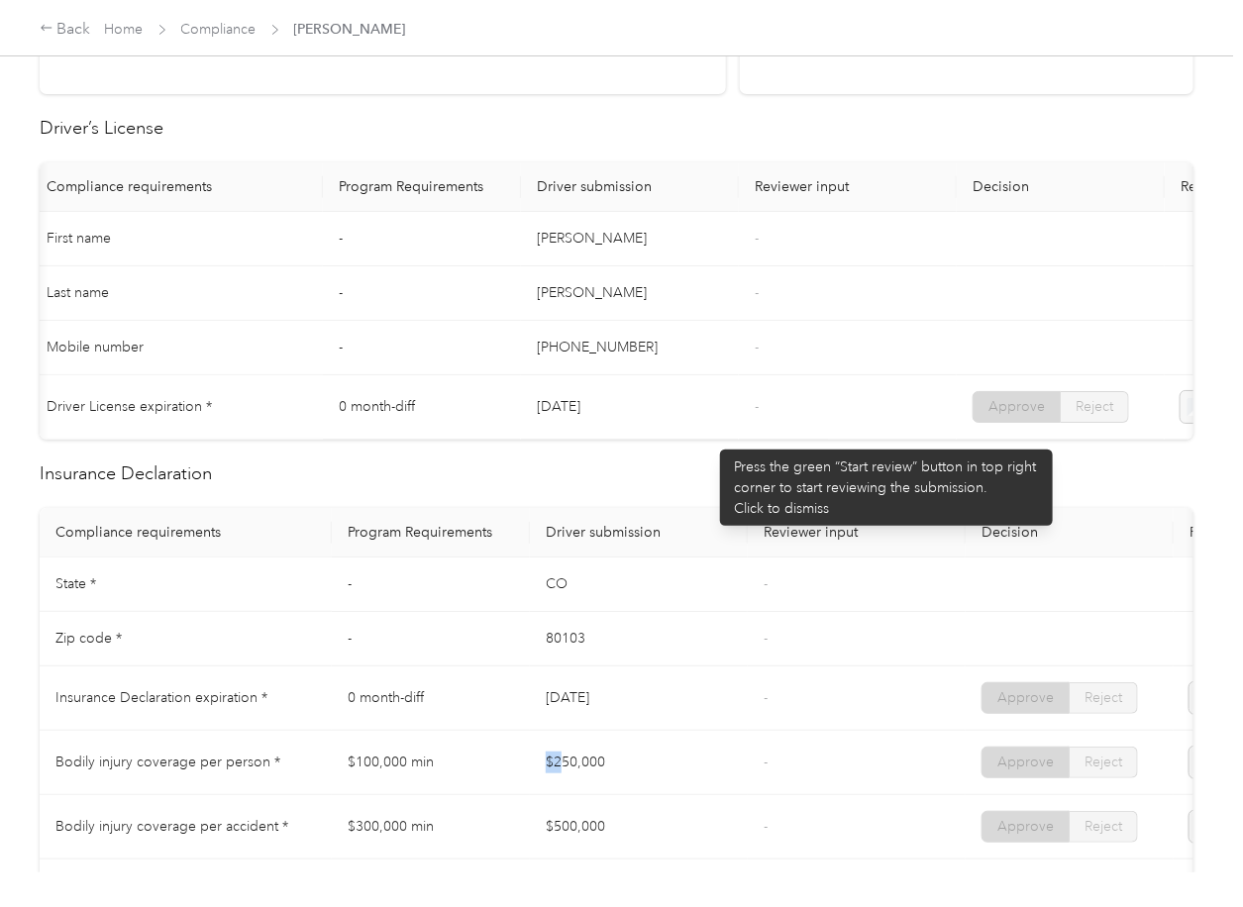
scroll to position [660, 0]
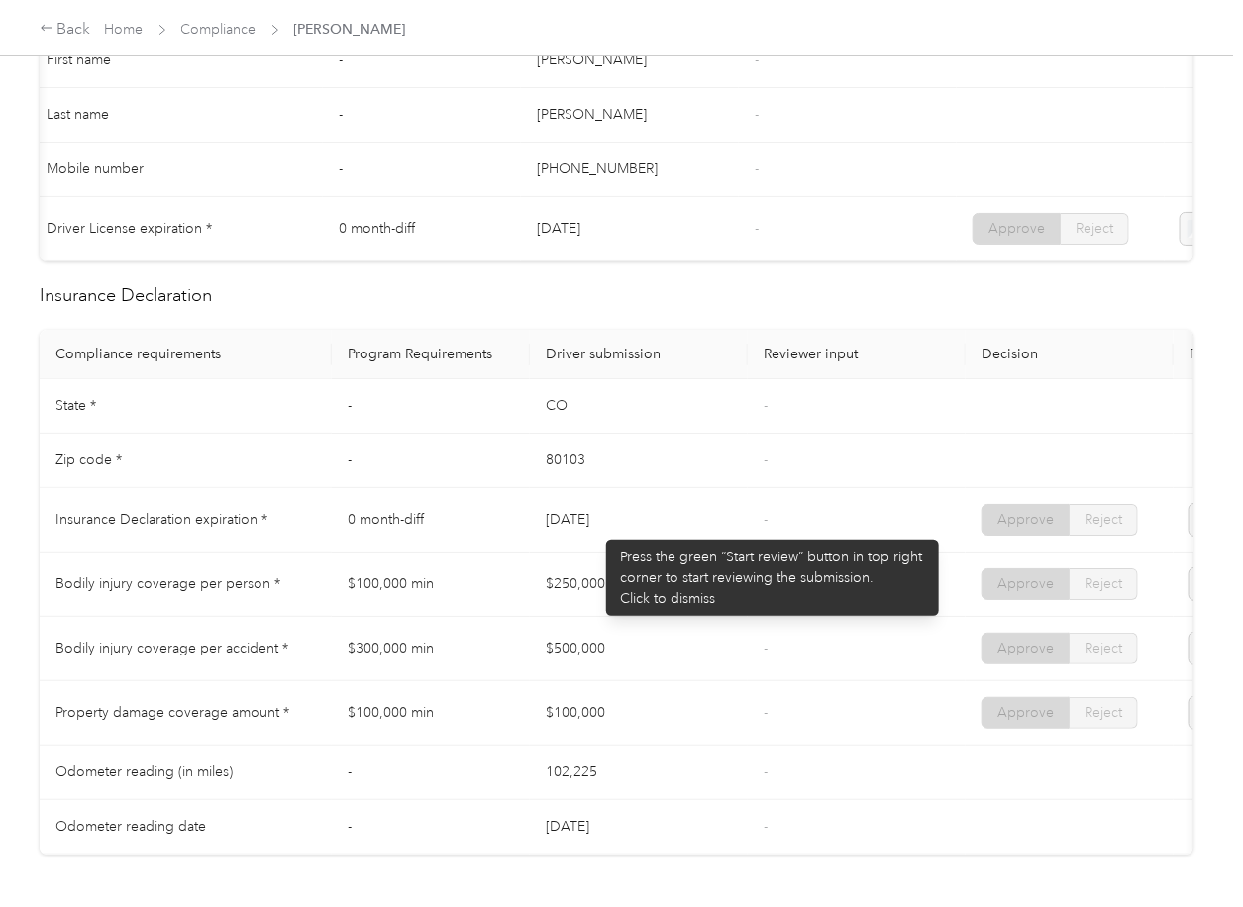
click at [596, 530] on td "[DATE]" at bounding box center [639, 520] width 218 height 64
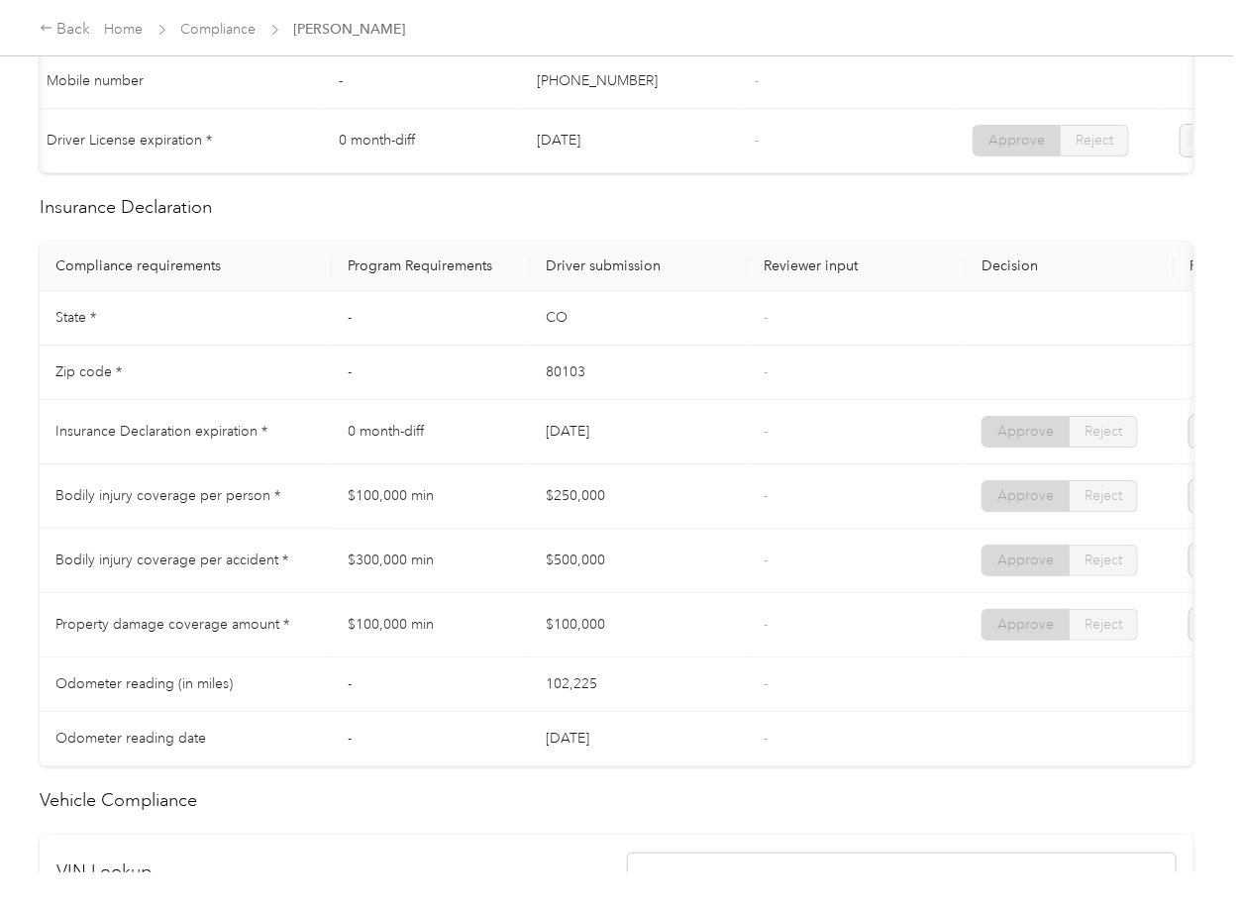
scroll to position [792, 0]
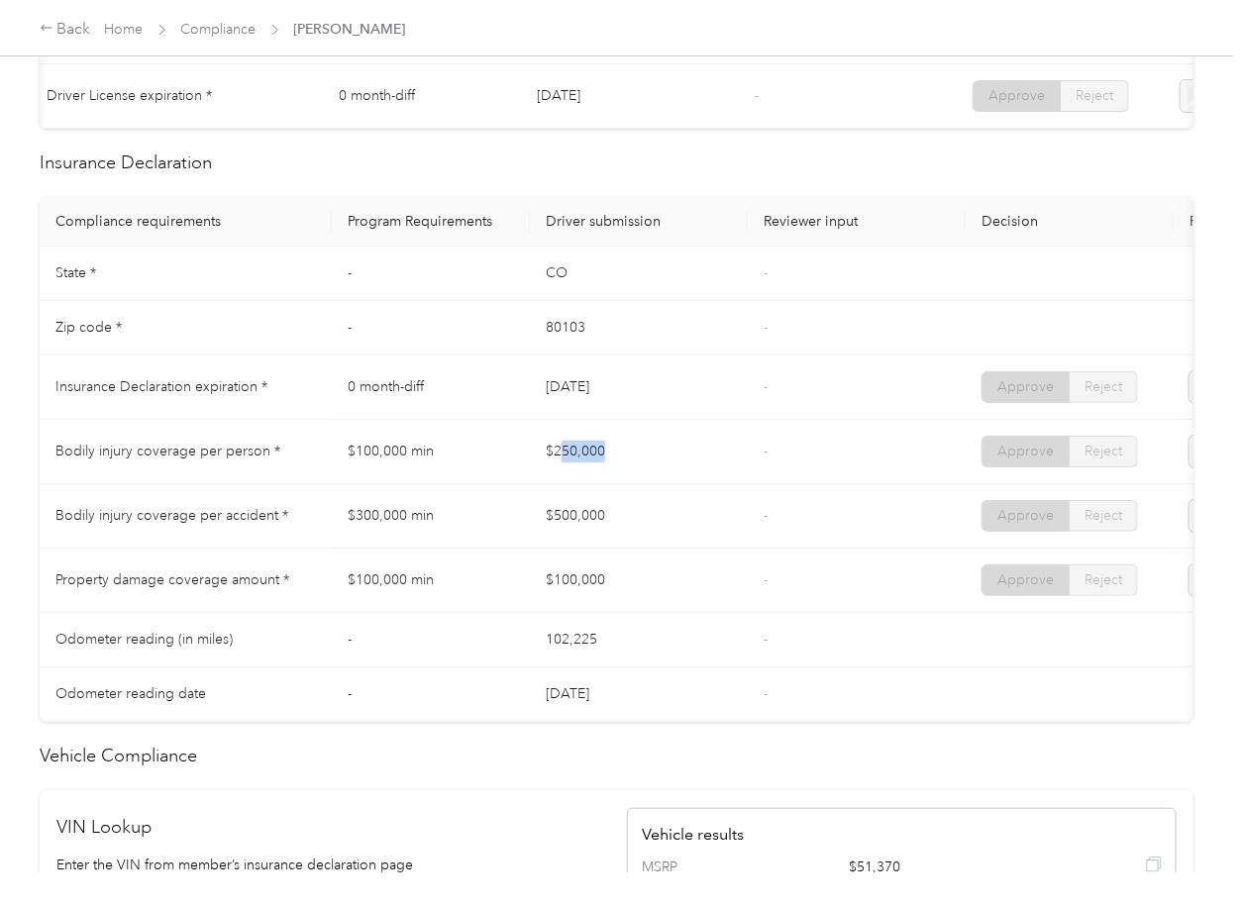
drag, startPoint x: 596, startPoint y: 467, endPoint x: 650, endPoint y: 461, distance: 53.8
click at [650, 461] on td "$250,000" at bounding box center [639, 452] width 218 height 64
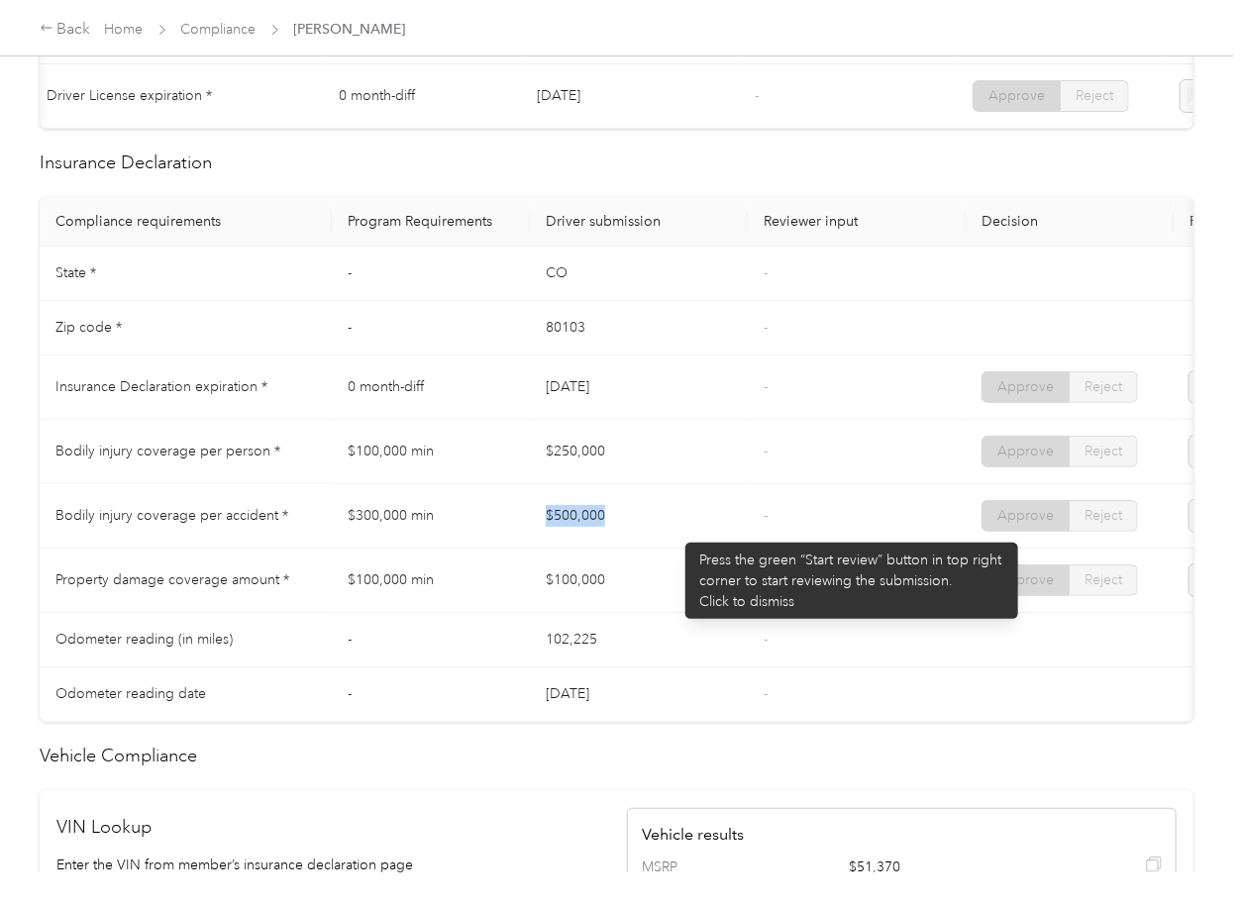
drag, startPoint x: 532, startPoint y: 532, endPoint x: 675, endPoint y: 533, distance: 143.6
click at [675, 533] on tr "Bodily injury coverage per accident * $300,000 min $500,000 - Approve Reject" at bounding box center [738, 516] width 1397 height 64
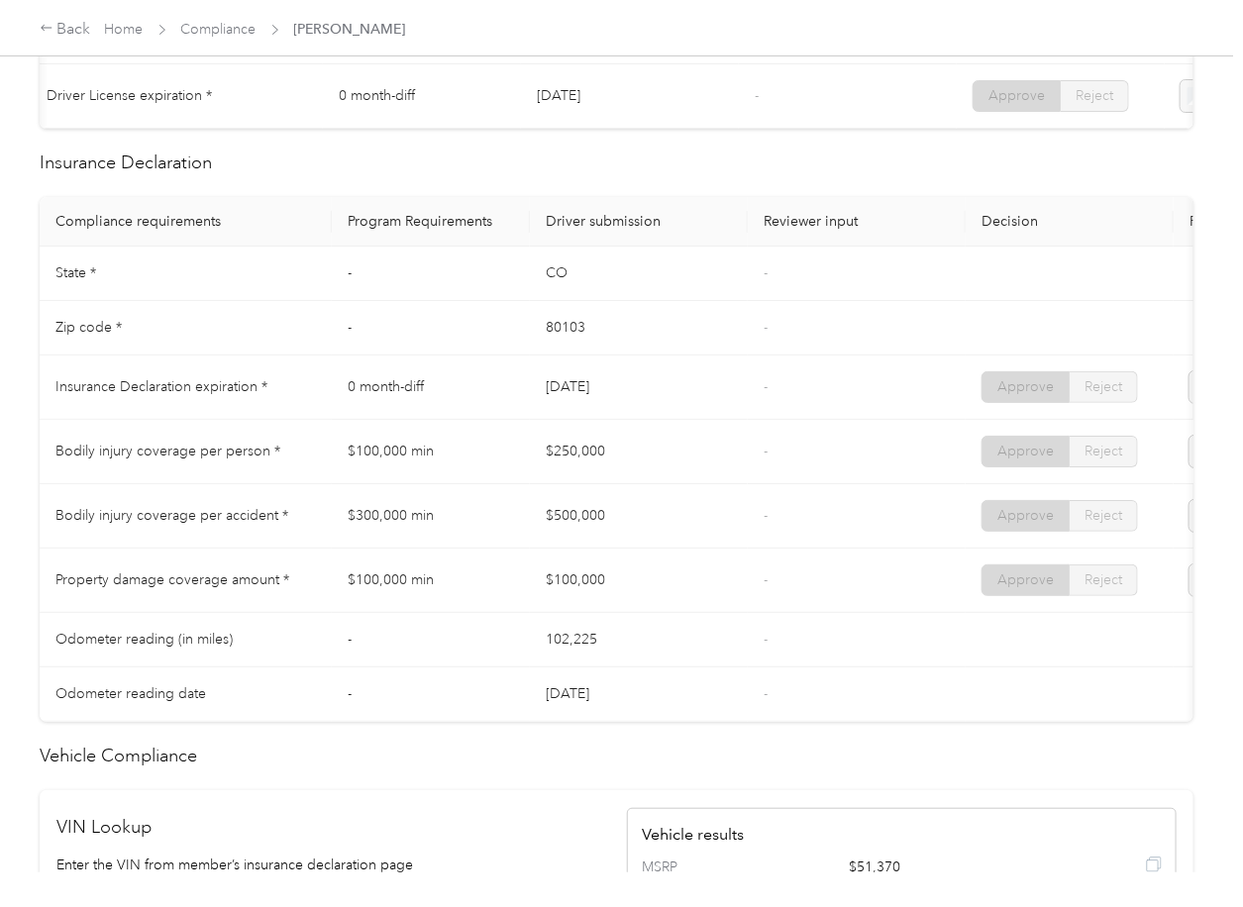
click at [581, 474] on td "$250,000" at bounding box center [639, 452] width 218 height 64
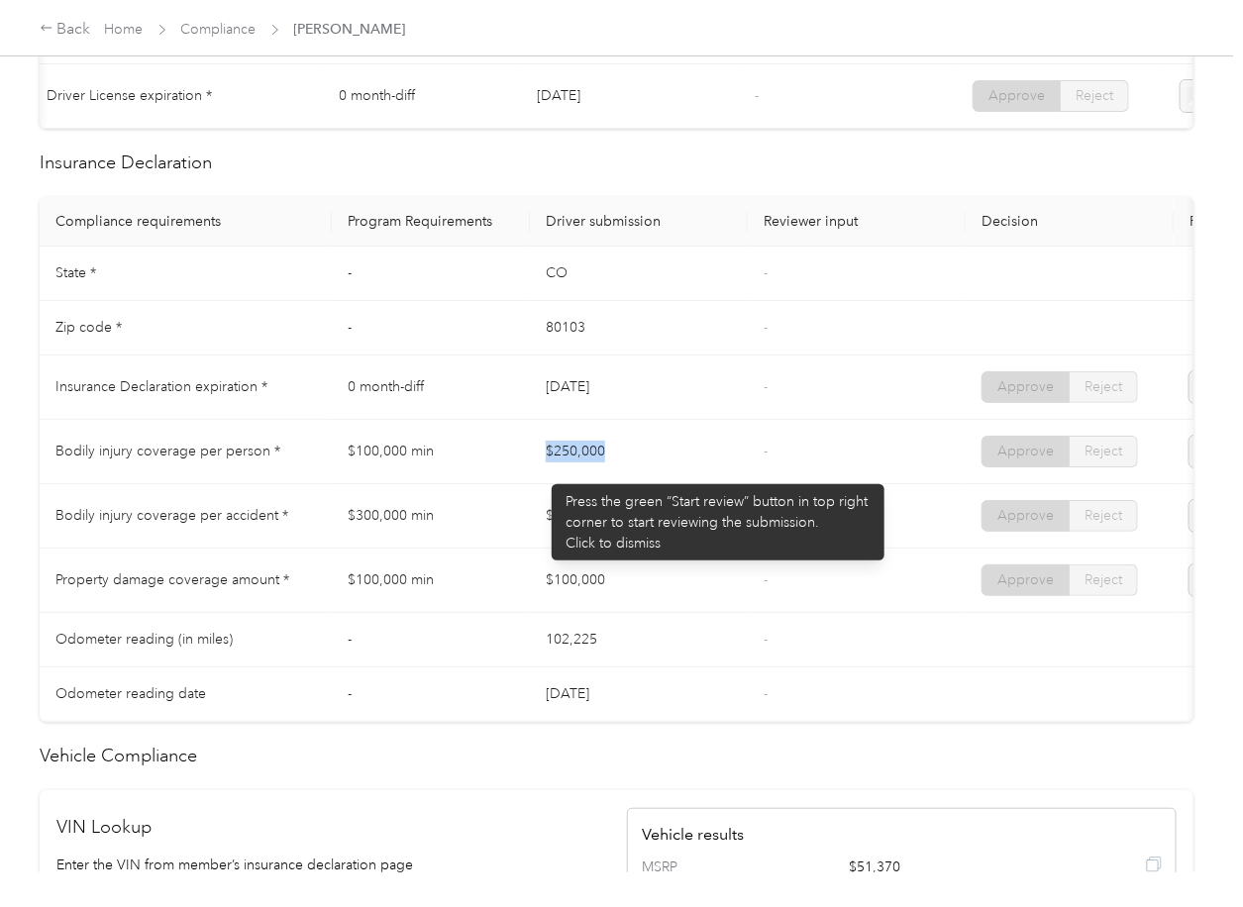
drag, startPoint x: 542, startPoint y: 474, endPoint x: 646, endPoint y: 474, distance: 104.0
click at [646, 474] on td "$250,000" at bounding box center [639, 452] width 218 height 64
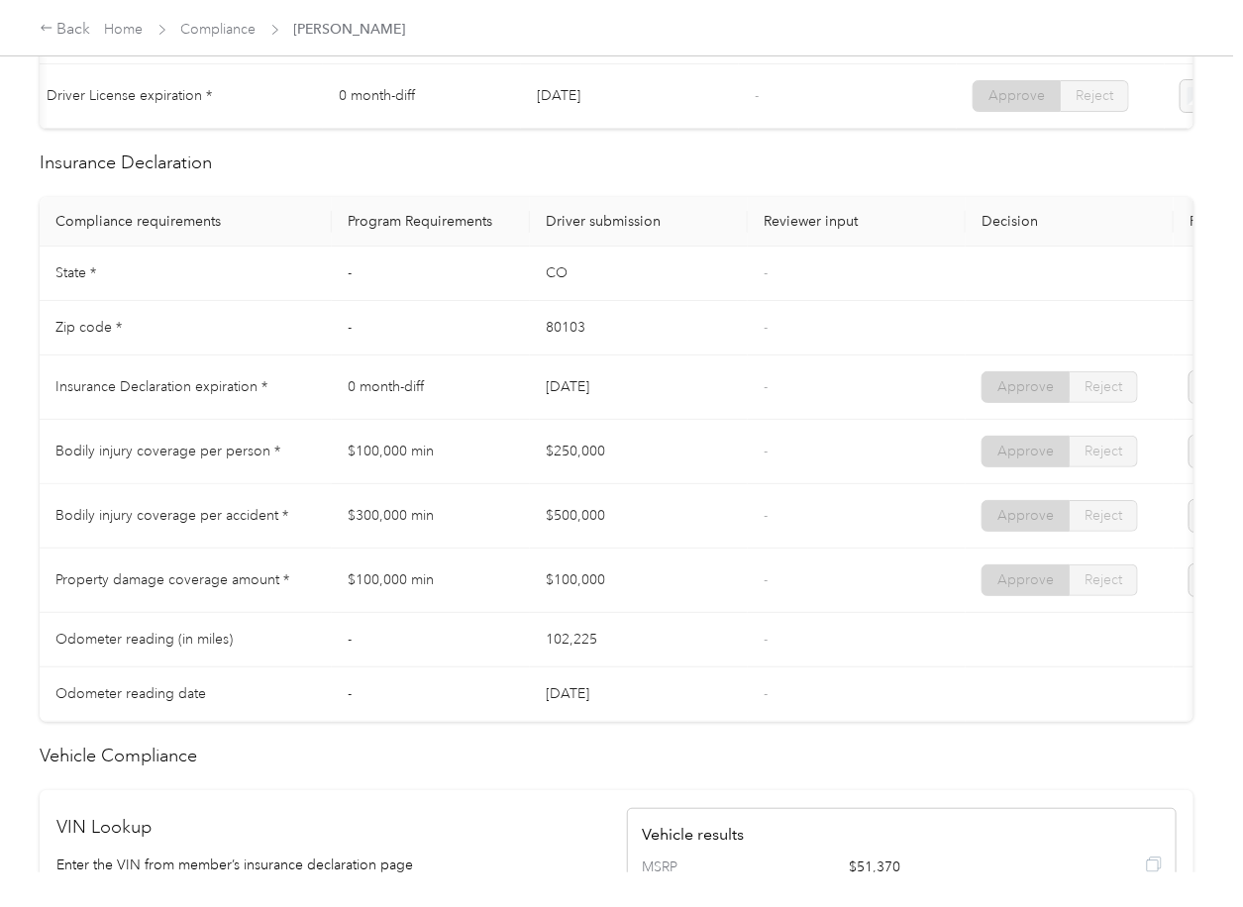
drag, startPoint x: 614, startPoint y: 523, endPoint x: 640, endPoint y: 530, distance: 26.7
click at [640, 530] on td "$500,000" at bounding box center [639, 516] width 218 height 64
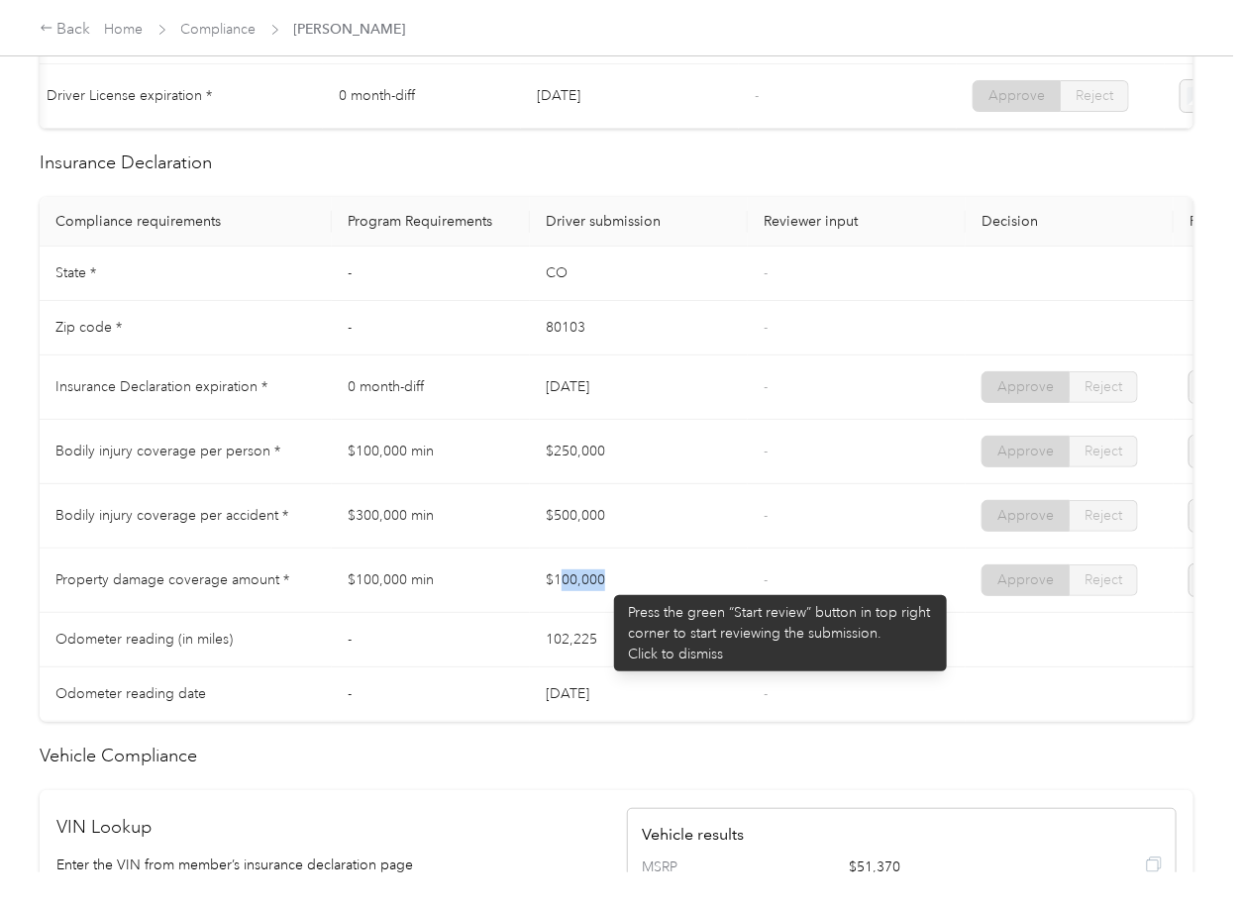
drag, startPoint x: 604, startPoint y: 585, endPoint x: 747, endPoint y: 585, distance: 142.6
click at [713, 585] on td "$100,000" at bounding box center [639, 581] width 218 height 64
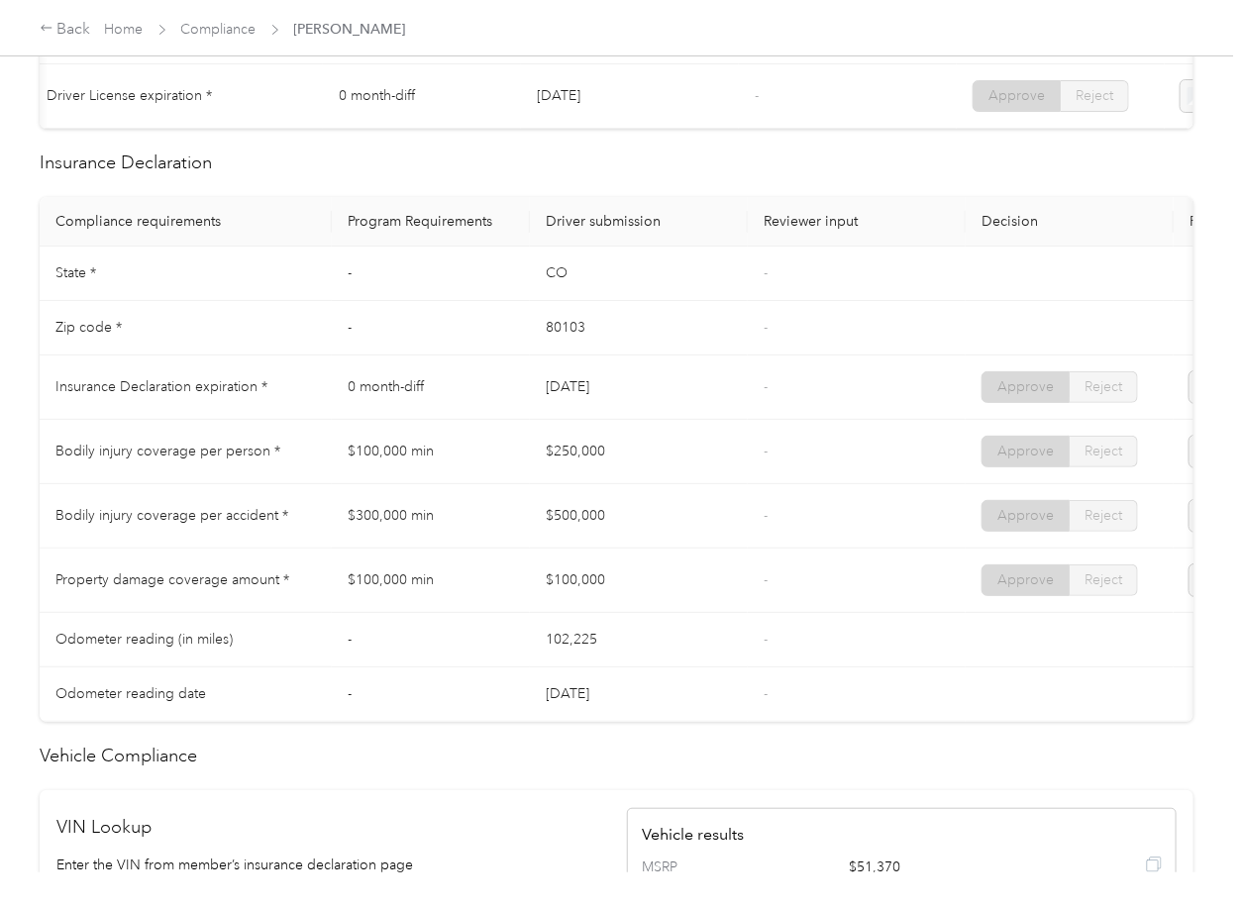
click at [748, 585] on td "-" at bounding box center [857, 581] width 218 height 64
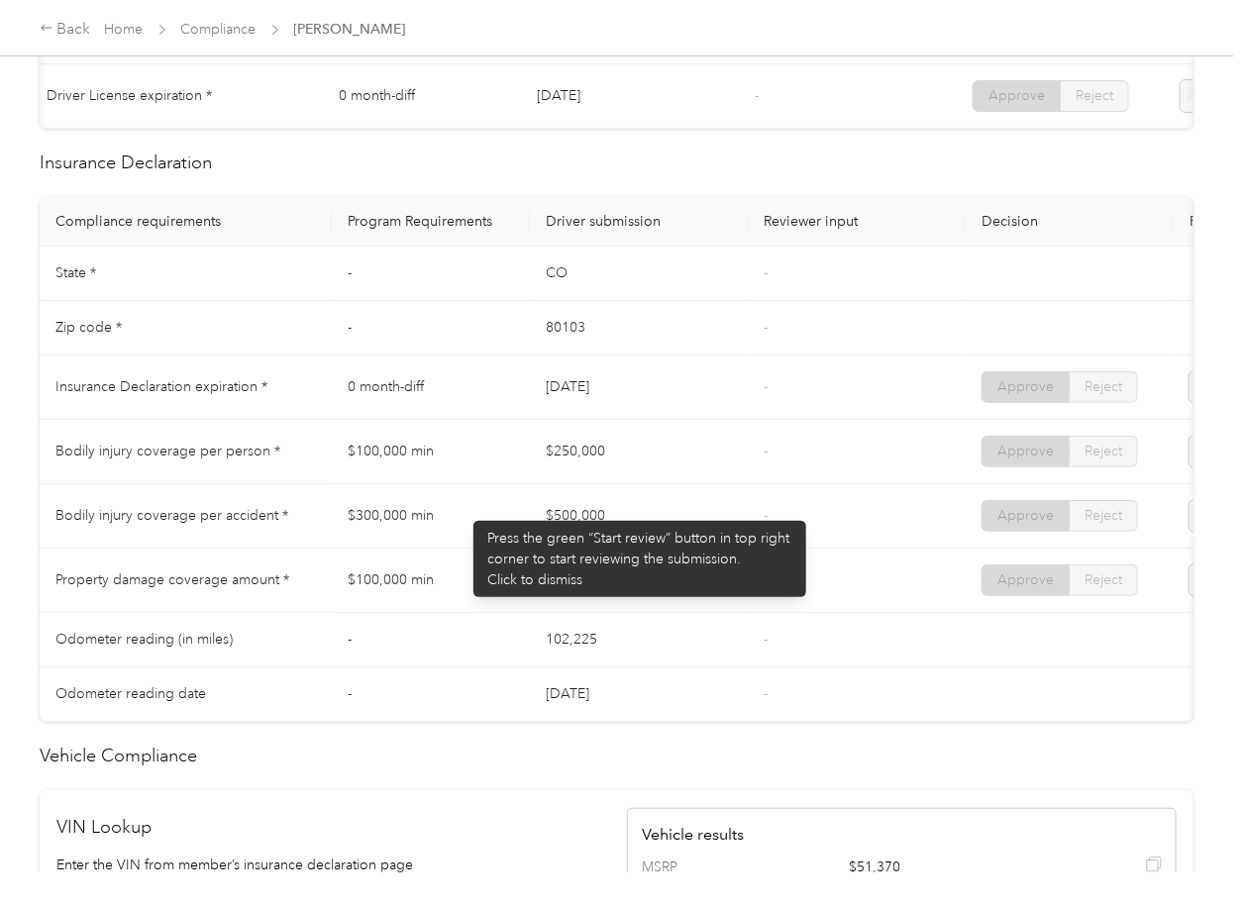
click at [464, 511] on td "$300,000 min" at bounding box center [431, 516] width 198 height 64
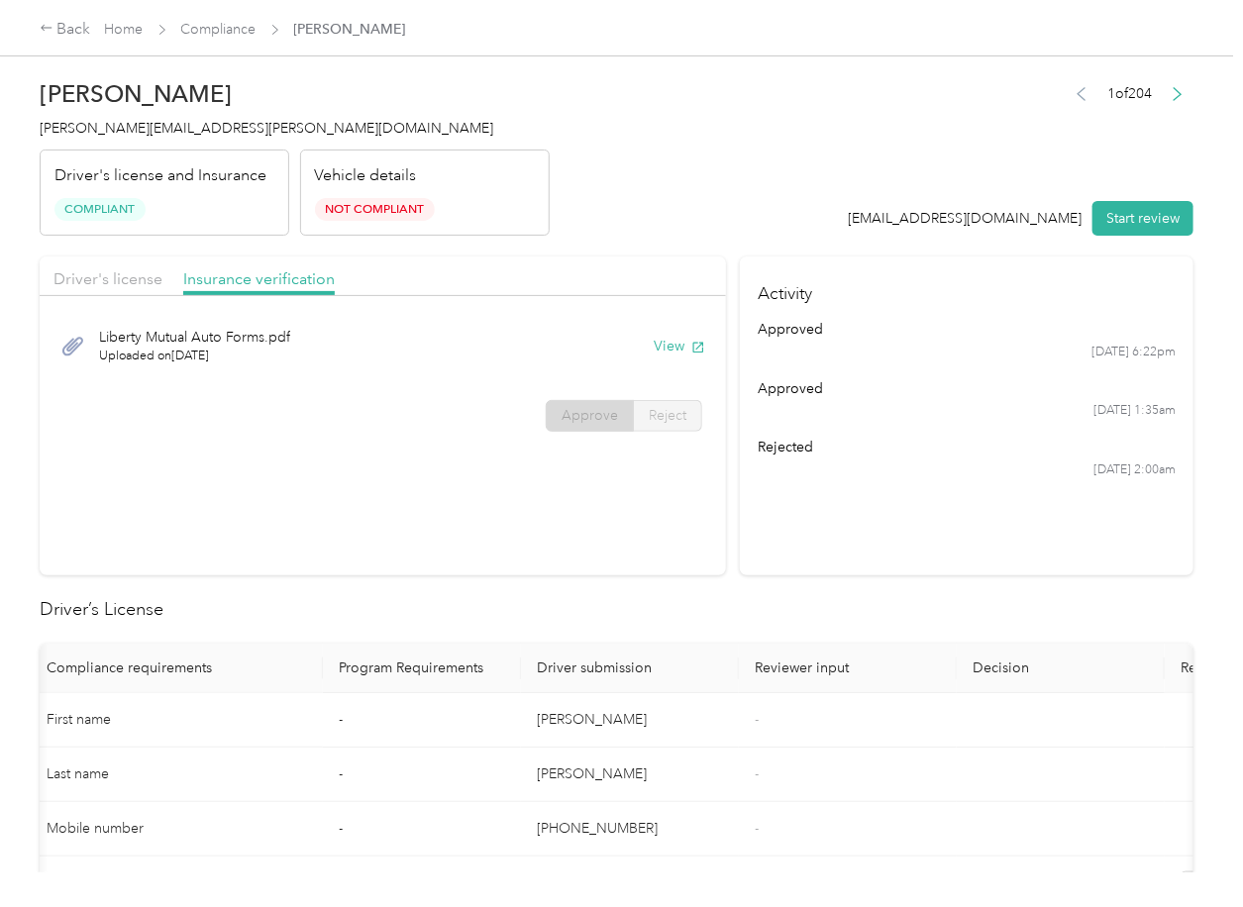
scroll to position [0, 0]
drag, startPoint x: 360, startPoint y: 556, endPoint x: 227, endPoint y: 32, distance: 540.5
click at [195, 26] on link "Compliance" at bounding box center [218, 29] width 75 height 17
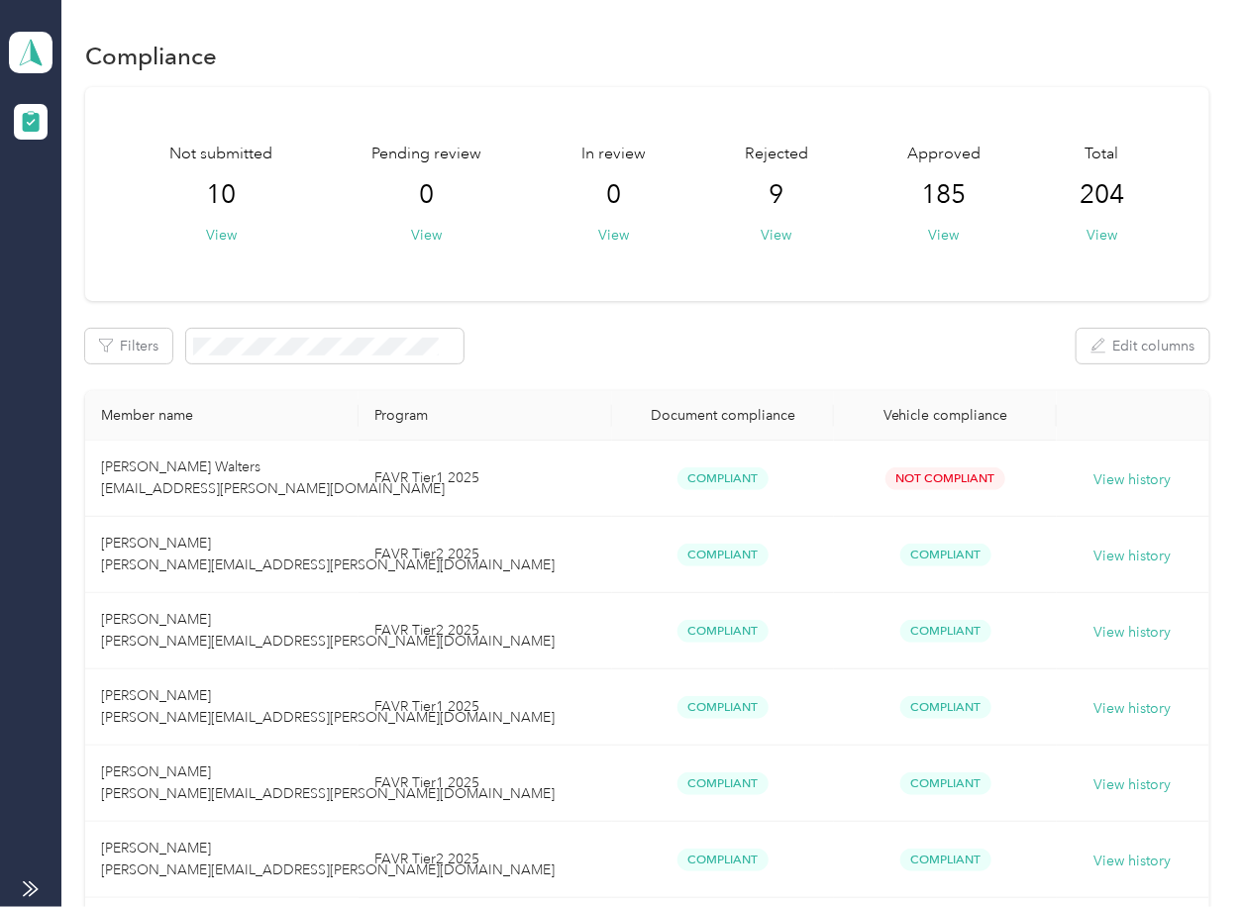
click at [39, 41] on icon at bounding box center [31, 53] width 30 height 28
click at [73, 222] on div "You’re signed in as [EMAIL_ADDRESS][DOMAIN_NAME] Team dashboard Log out" at bounding box center [217, 160] width 417 height 157
click at [23, 54] on icon at bounding box center [31, 53] width 30 height 28
click at [65, 204] on div "Log out" at bounding box center [64, 207] width 76 height 21
